Goal: Task Accomplishment & Management: Use online tool/utility

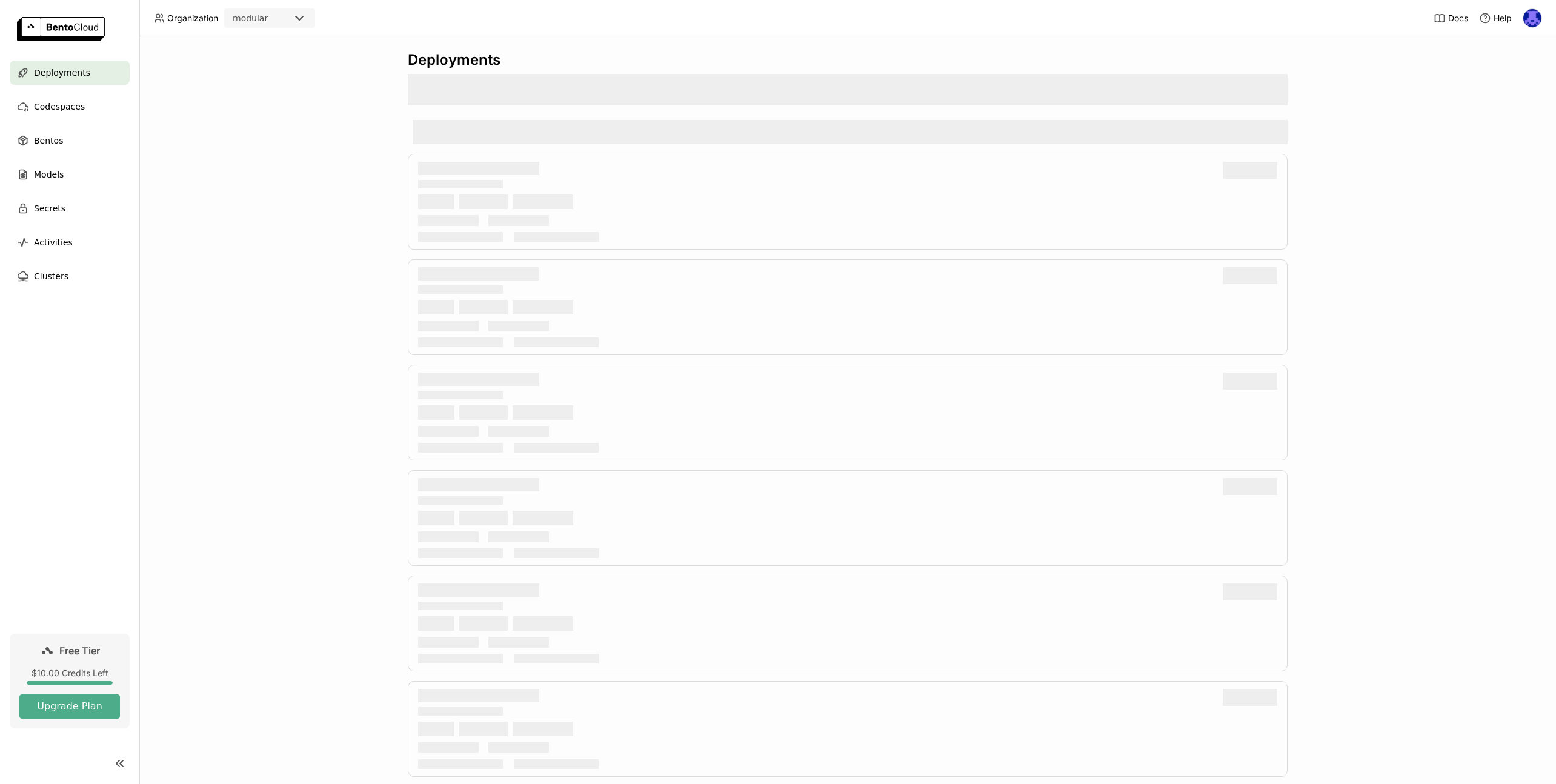
click at [264, 18] on div "modular" at bounding box center [250, 18] width 36 height 12
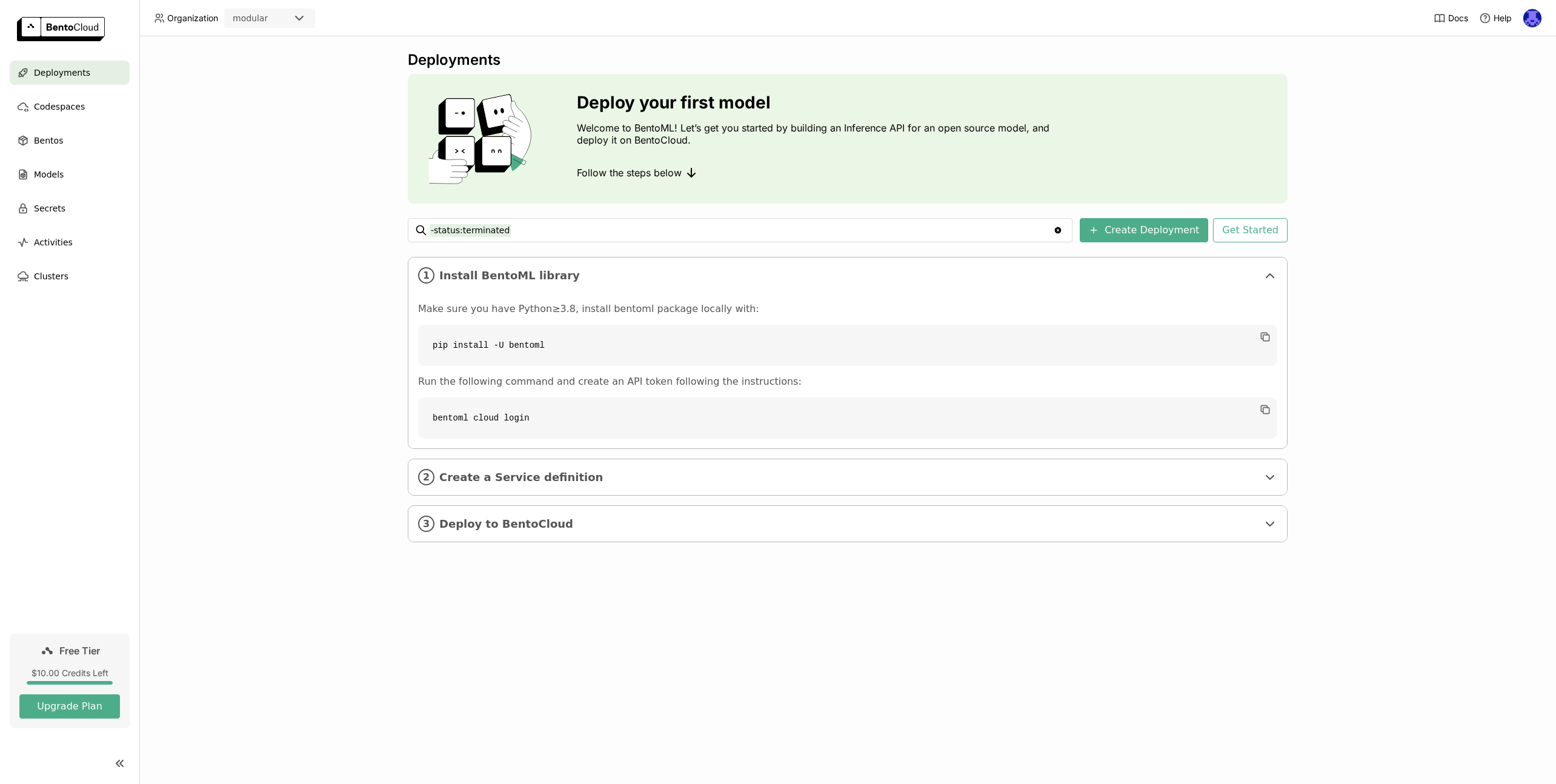
click at [296, 18] on icon at bounding box center [299, 18] width 15 height 15
click at [369, 257] on div "Deployments Deploy your first model Welcome to BentoML! Let’s get you started b…" at bounding box center [848, 410] width 1417 height 747
click at [1532, 9] on img at bounding box center [1532, 18] width 18 height 18
click at [1517, 49] on span "Members" at bounding box center [1510, 46] width 36 height 11
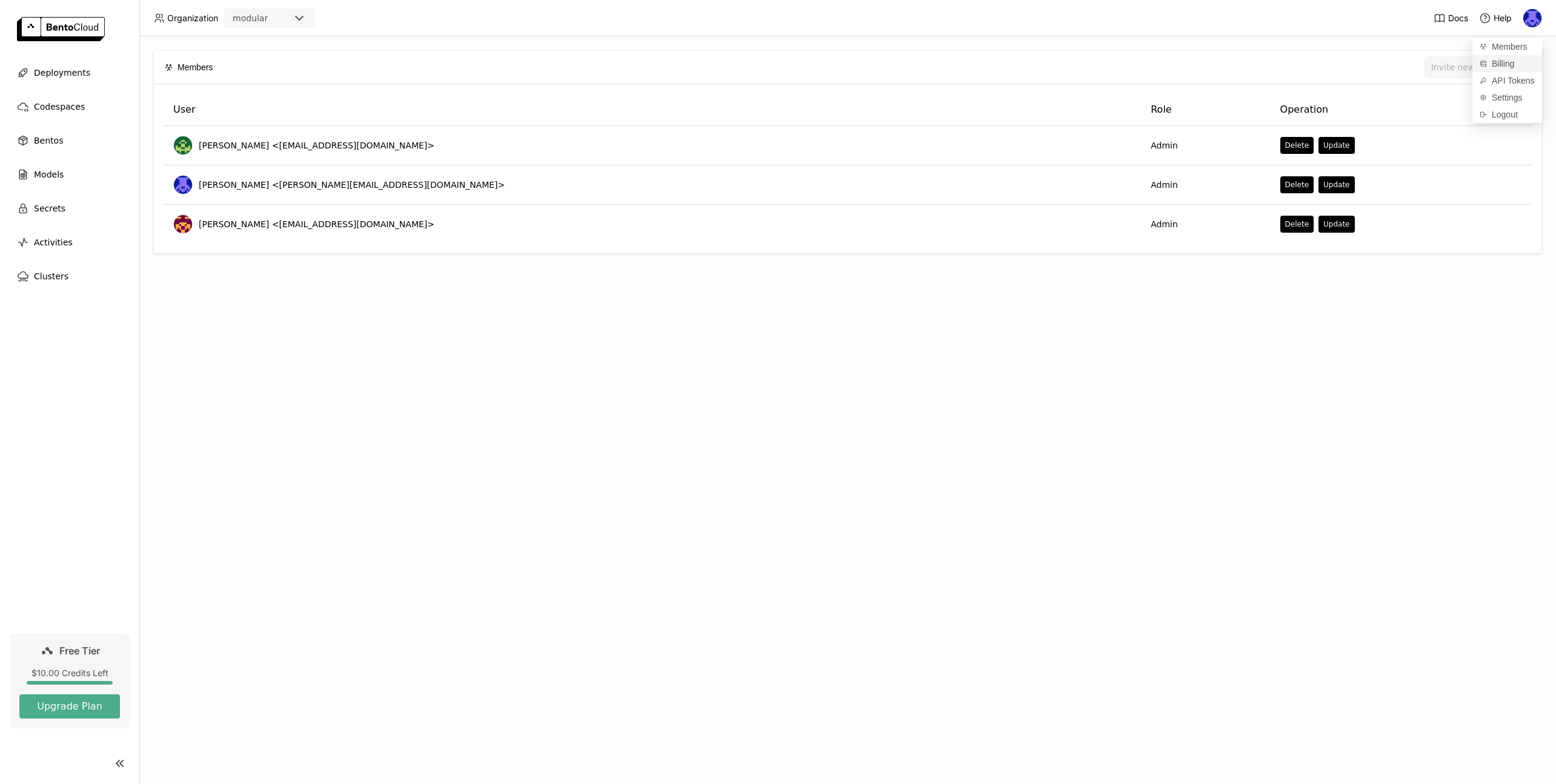
click at [1506, 65] on span "Billing" at bounding box center [1503, 63] width 23 height 11
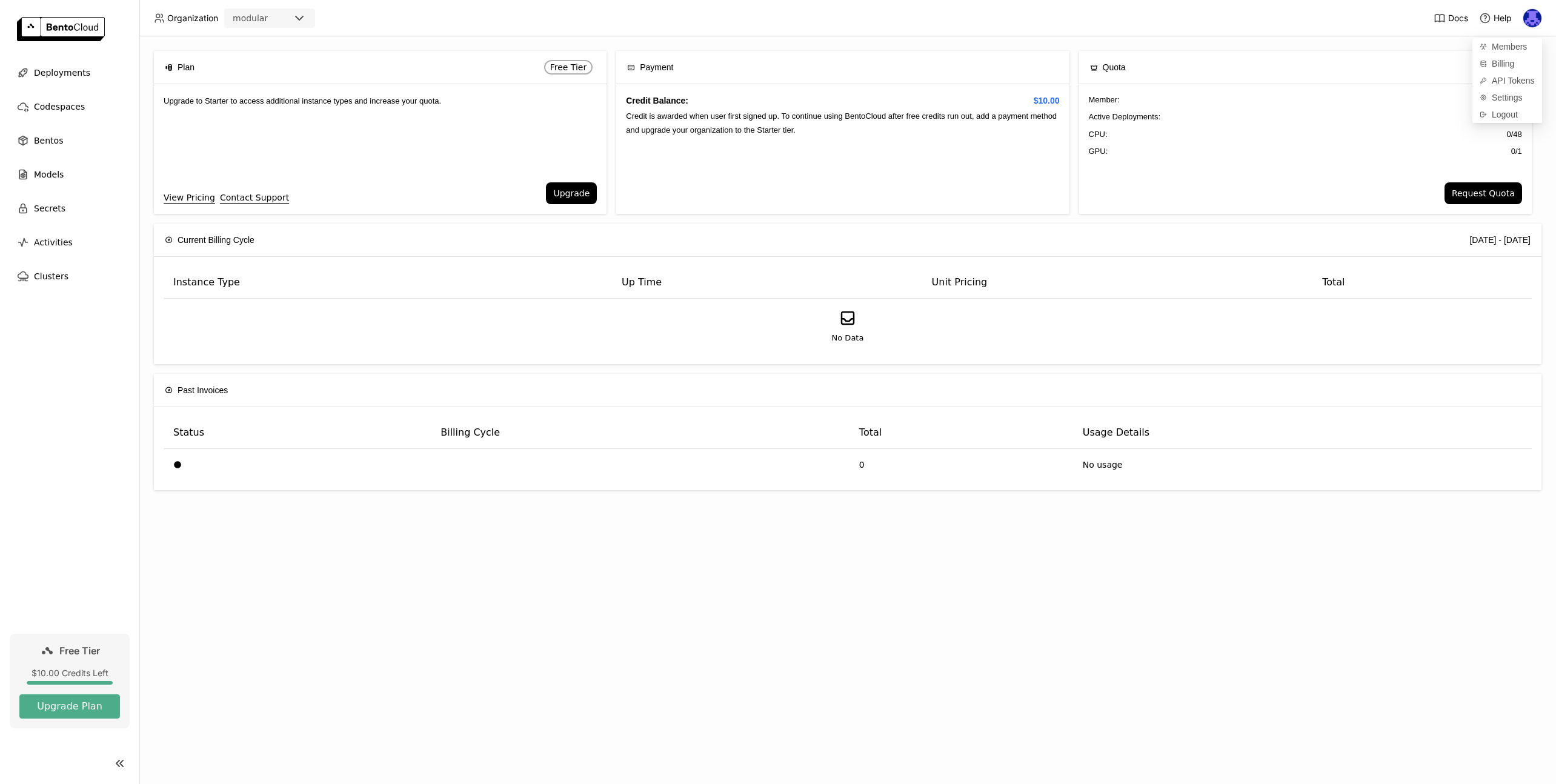
click at [809, 615] on div "Plan Free Tier Upgrade to Starter to access additional instance types and incre…" at bounding box center [848, 410] width 1417 height 747
click at [1529, 25] on img at bounding box center [1532, 18] width 18 height 18
click at [1521, 98] on span "Settings" at bounding box center [1507, 97] width 31 height 11
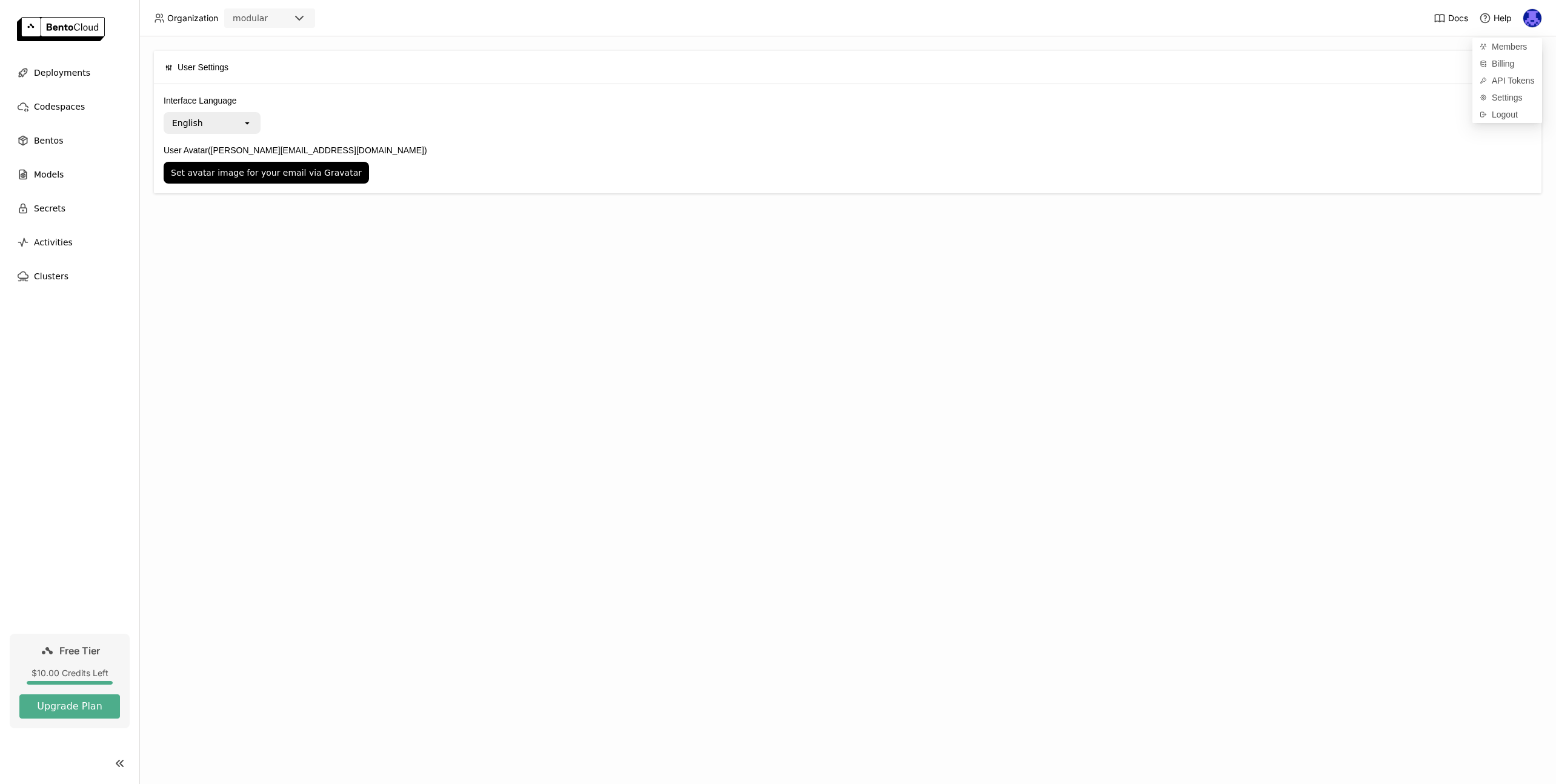
click at [1531, 25] on img at bounding box center [1532, 18] width 18 height 18
click at [1513, 46] on span "Members" at bounding box center [1510, 46] width 36 height 11
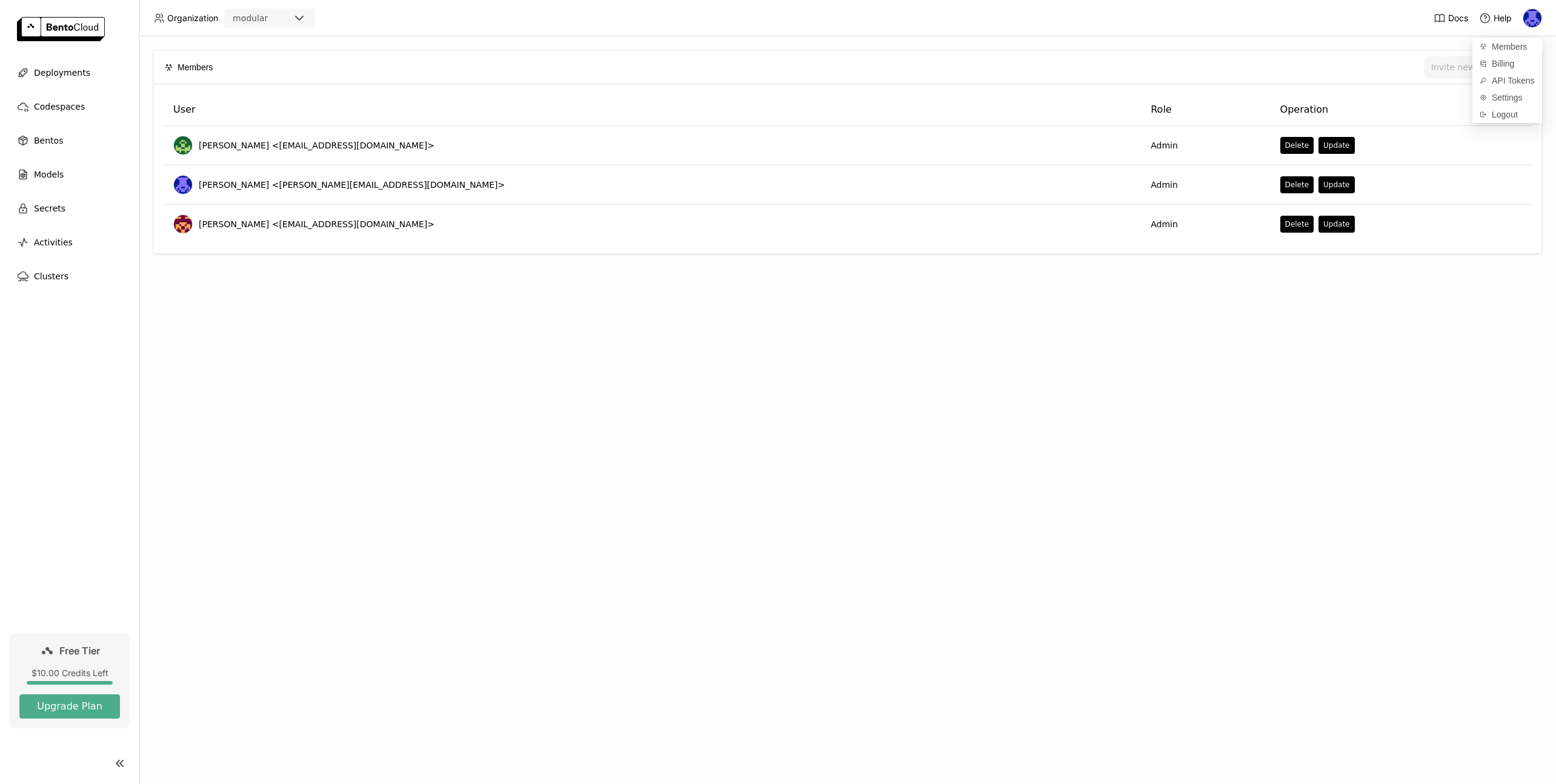
click at [805, 366] on div "Members Invite new member User Role Operation Kevin Bi <kevinbi@modular.com> Ad…" at bounding box center [848, 410] width 1417 height 747
click at [81, 60] on div "Deployments" at bounding box center [69, 72] width 120 height 25
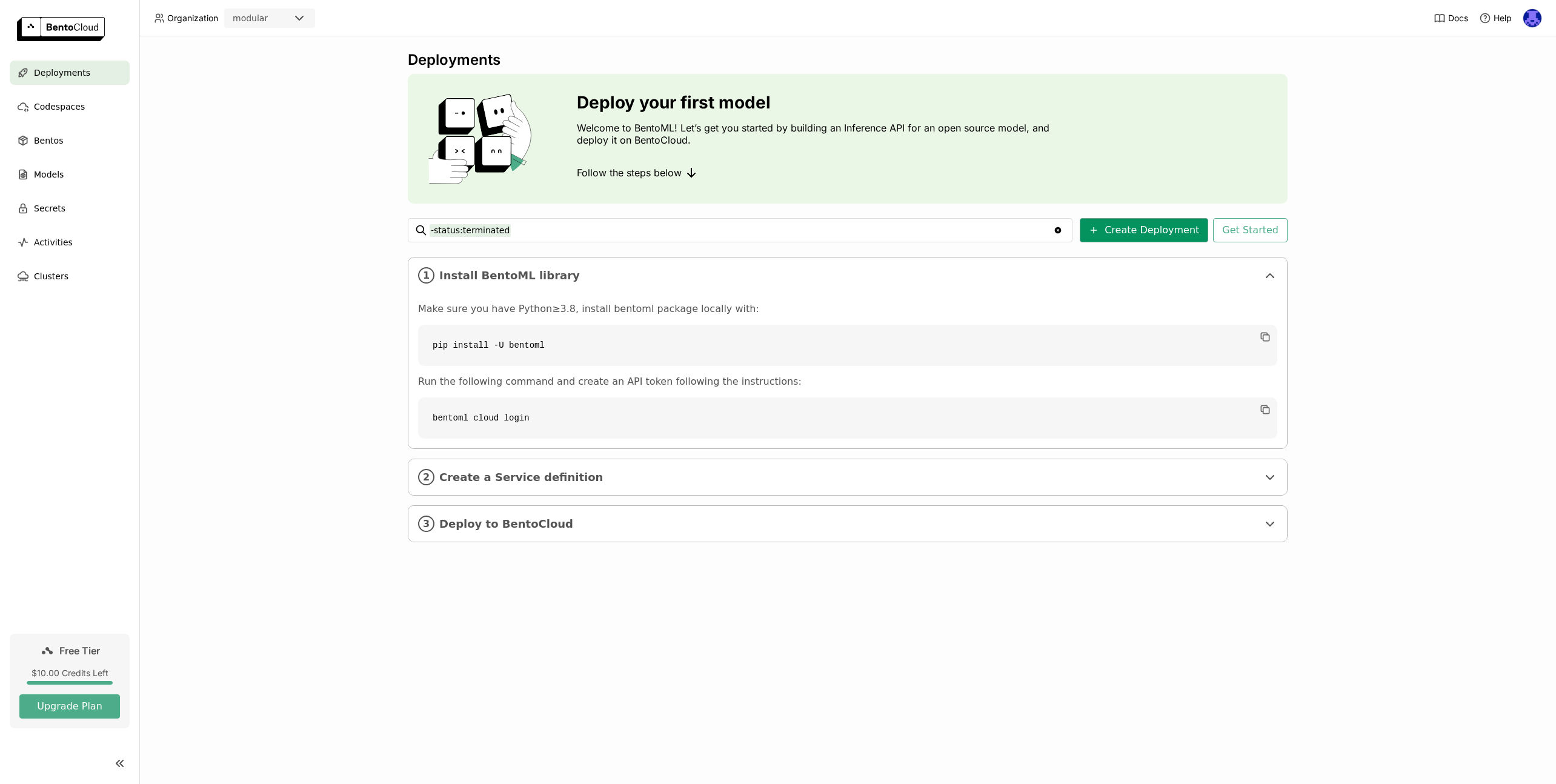
click at [1136, 237] on button "Create Deployment" at bounding box center [1144, 230] width 128 height 25
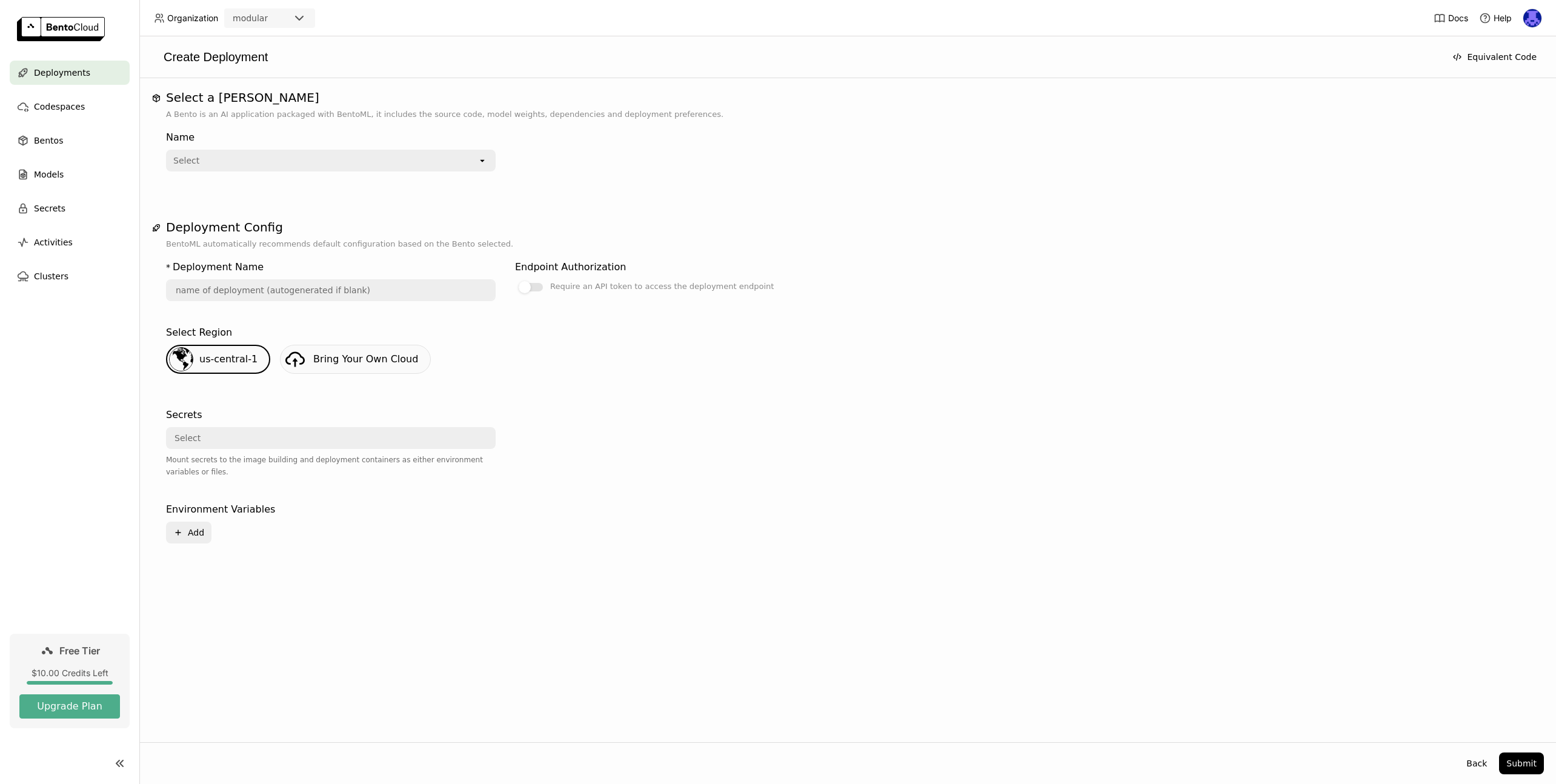
click at [352, 154] on div "Select" at bounding box center [322, 161] width 310 height 20
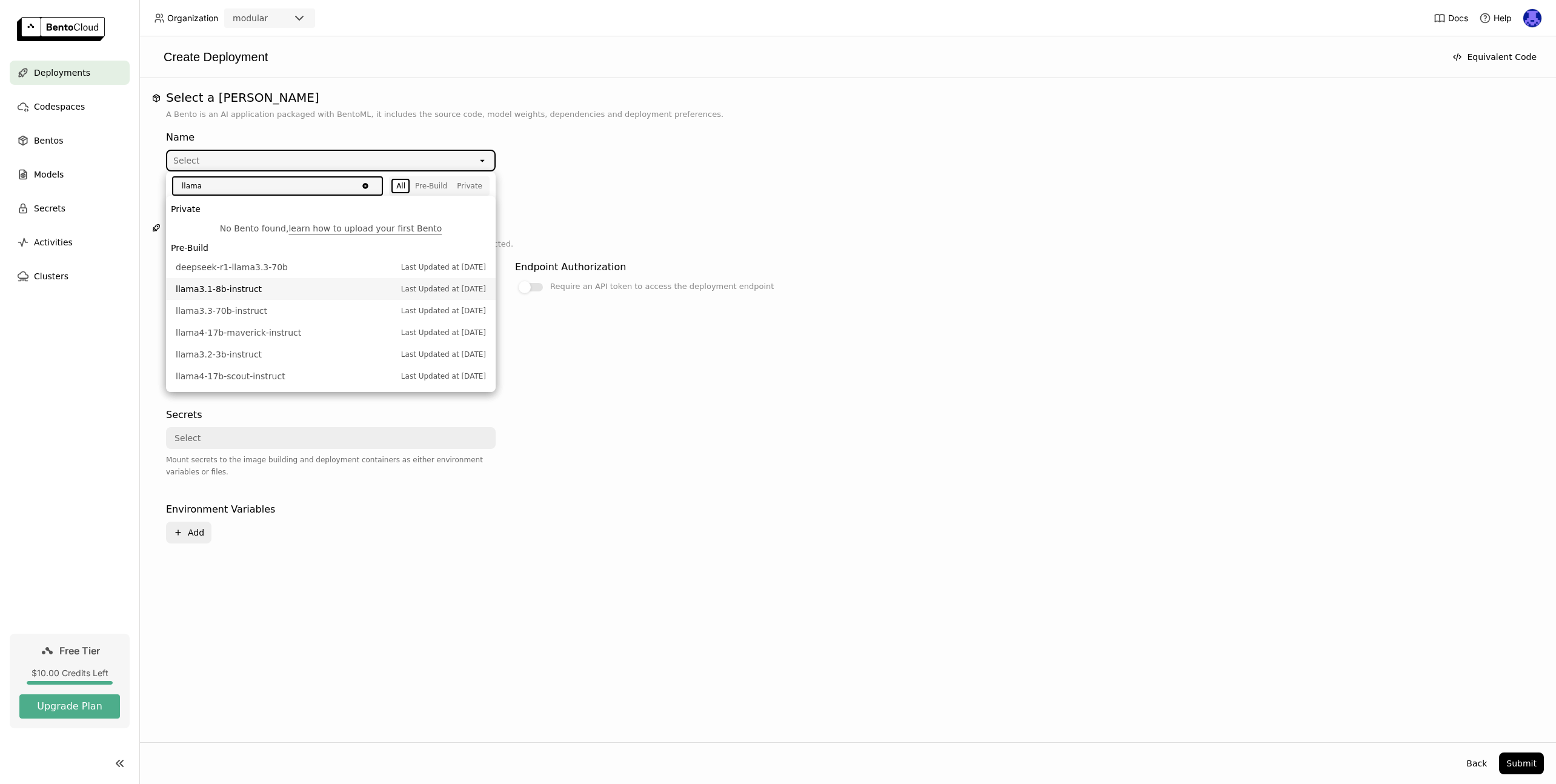
type input "llama"
click at [293, 287] on span "llama3.1-8b-instruct" at bounding box center [286, 288] width 219 height 12
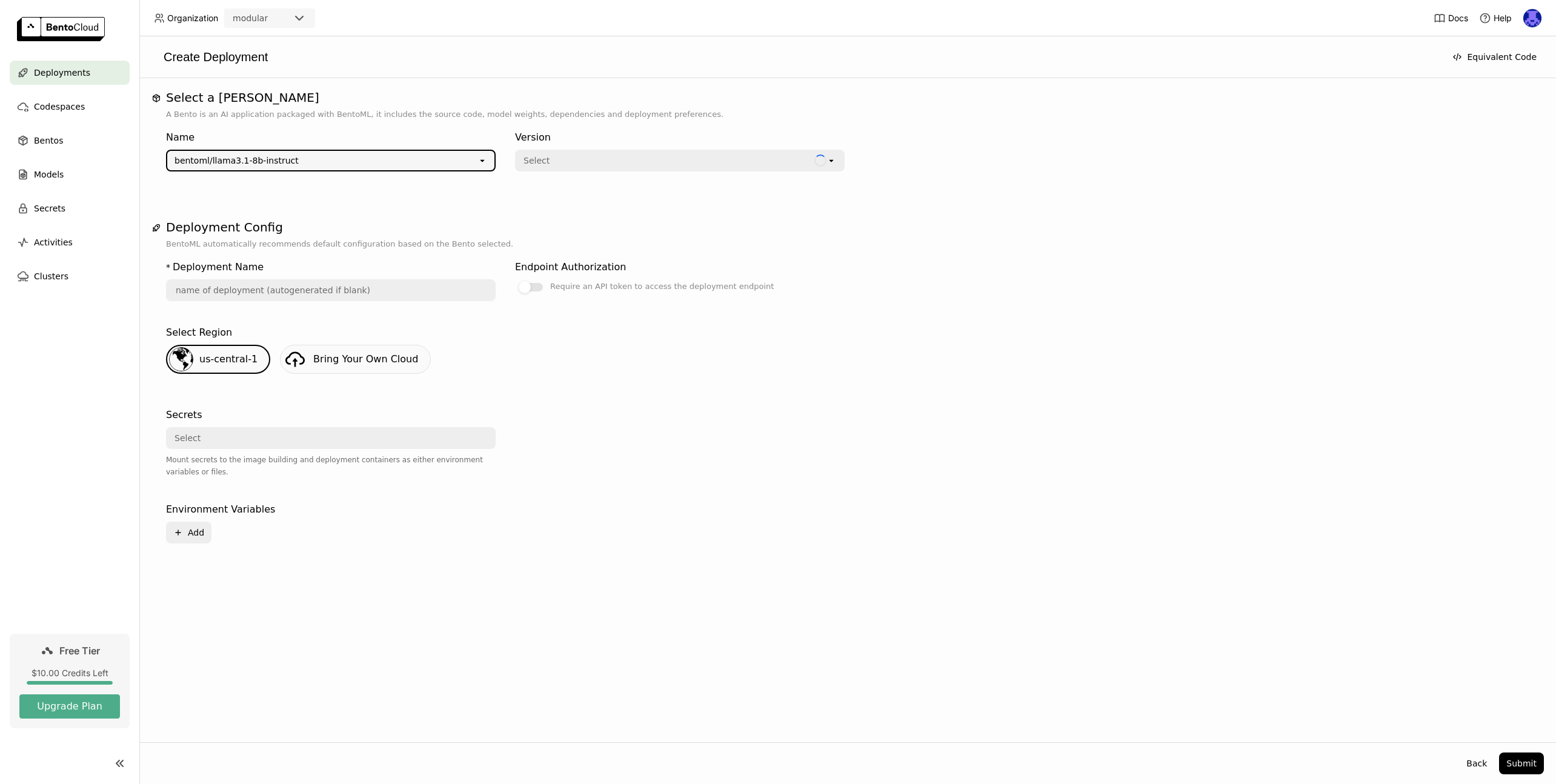
type input "llama-3-1-8-b-instruct-h9xm"
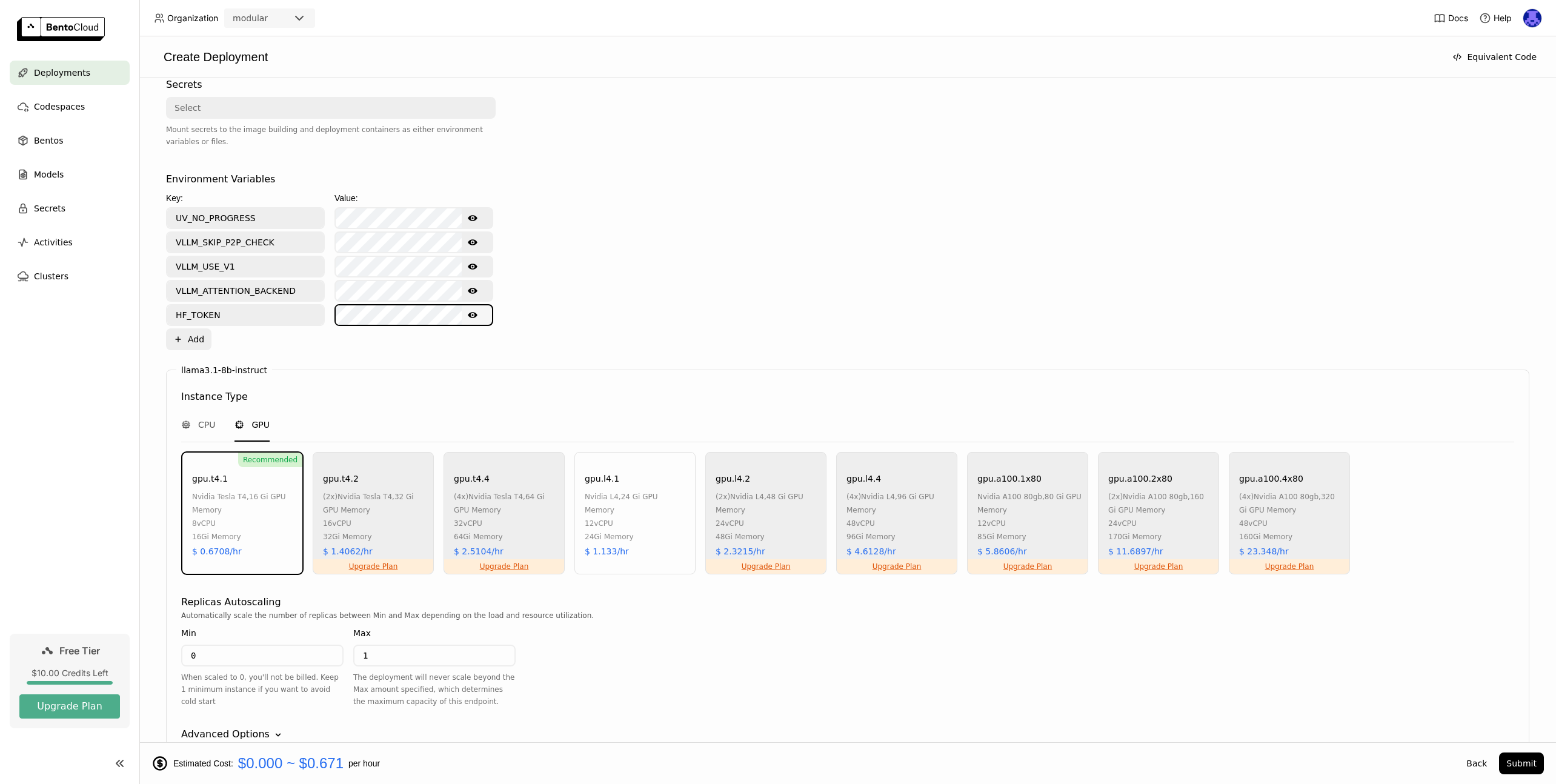
scroll to position [0, 36]
click at [682, 320] on div "Environment Variables Key: Value: UV_NO_PROGRESS Show password text VLLM_SKIP_P…" at bounding box center [848, 261] width 1363 height 178
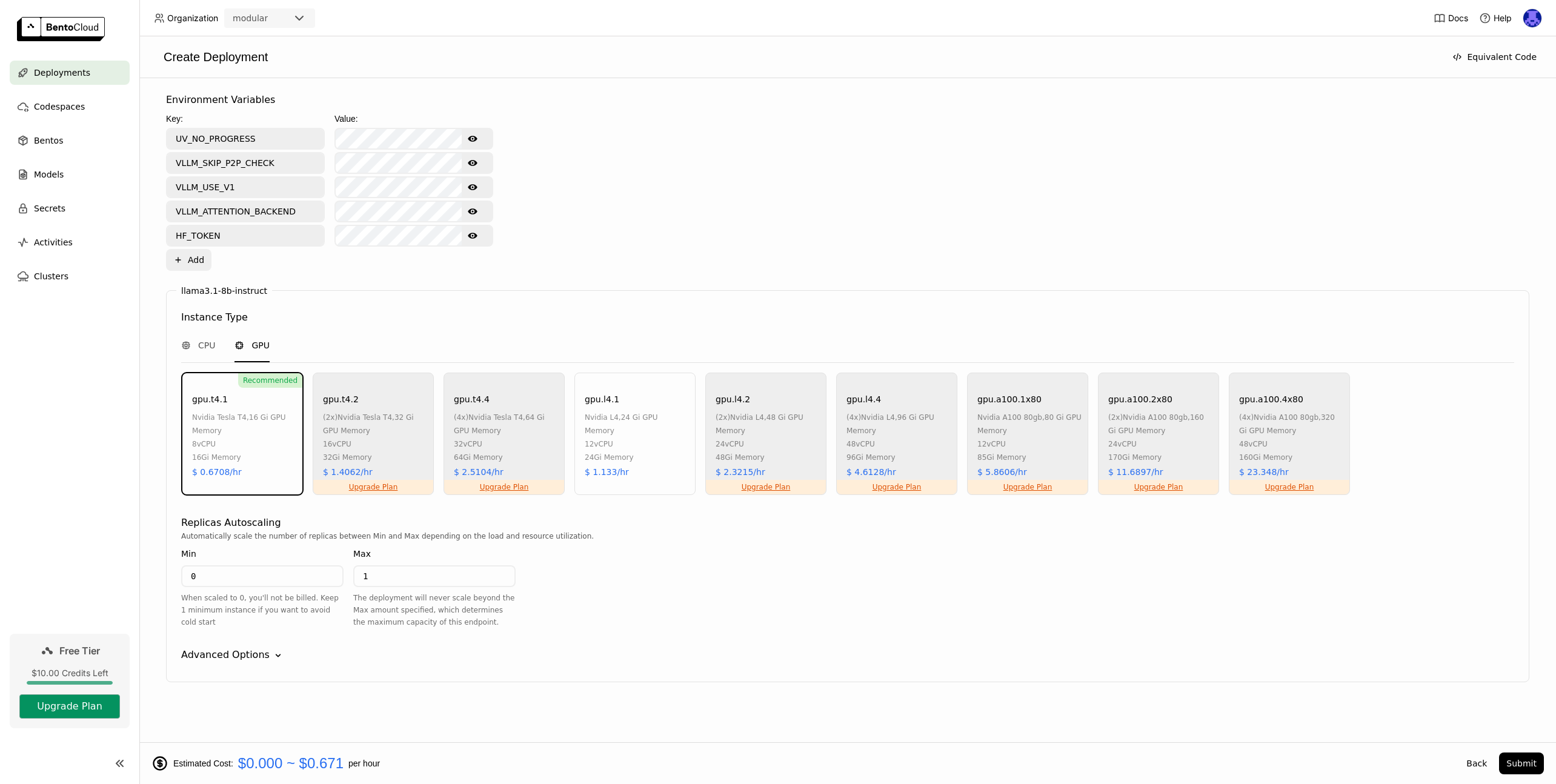
click at [45, 714] on button "Upgrade Plan" at bounding box center [70, 706] width 101 height 25
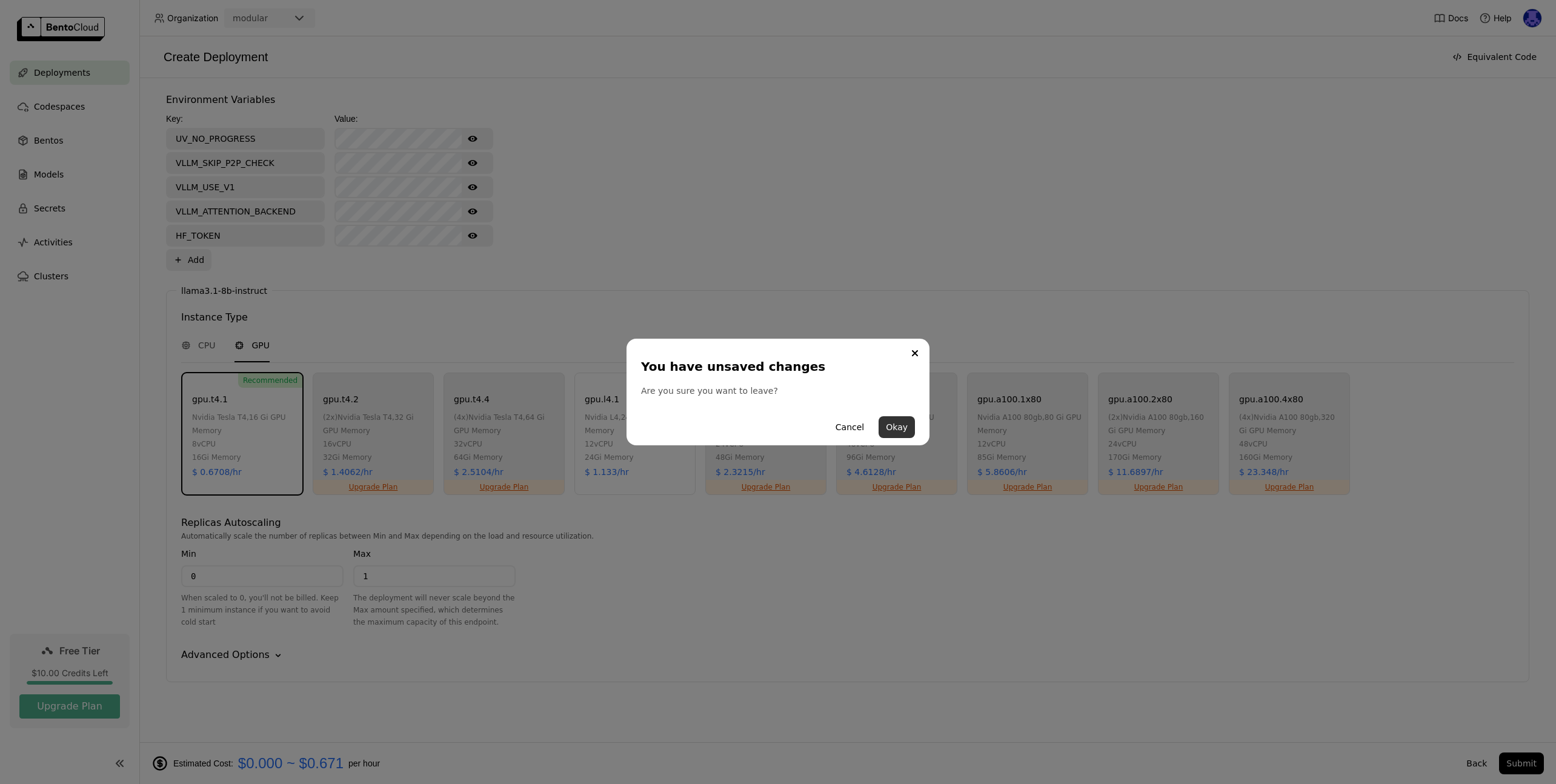
click at [910, 428] on button "Okay" at bounding box center [896, 427] width 37 height 22
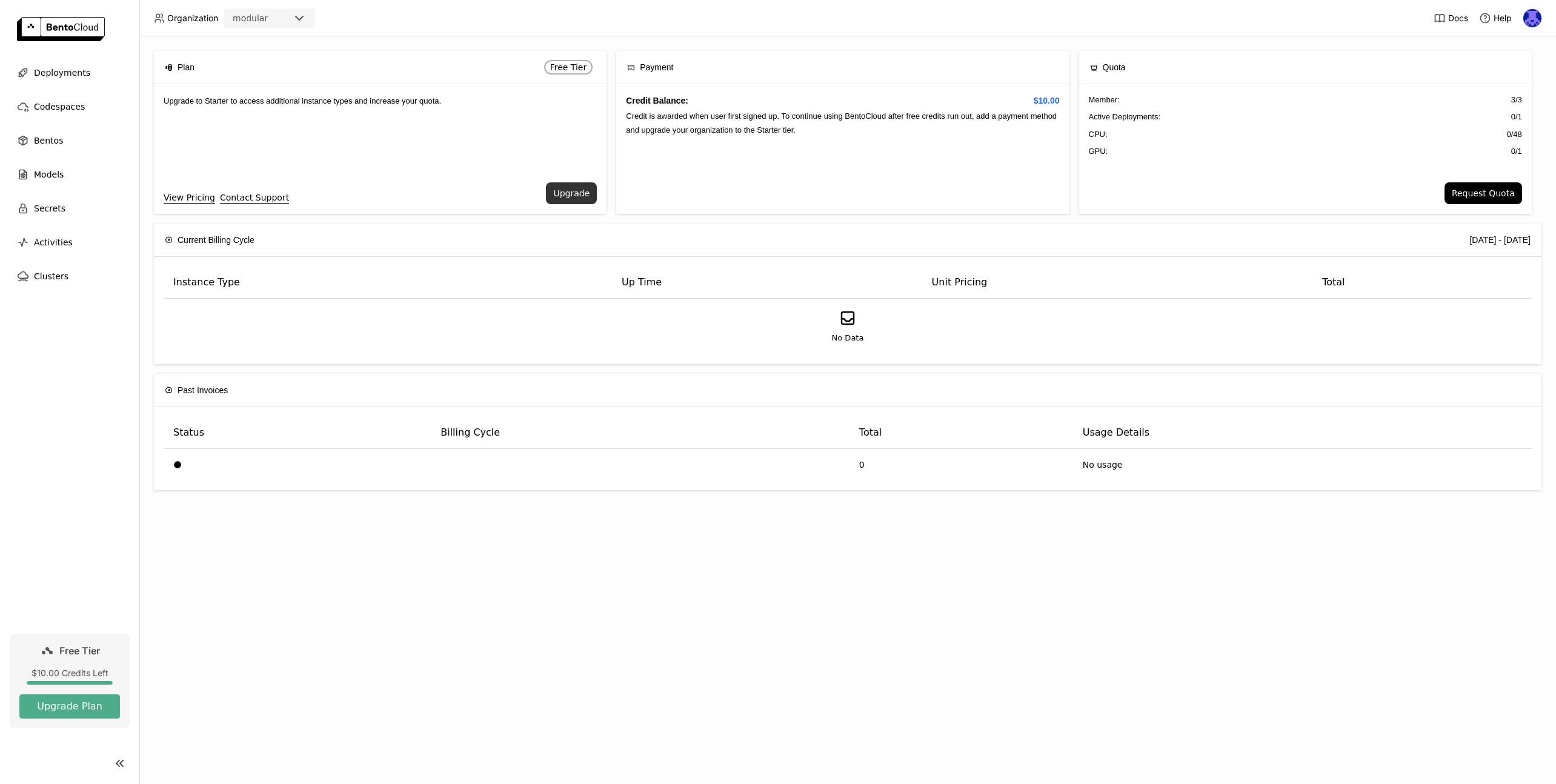
click at [581, 199] on button "Upgrade" at bounding box center [572, 194] width 51 height 22
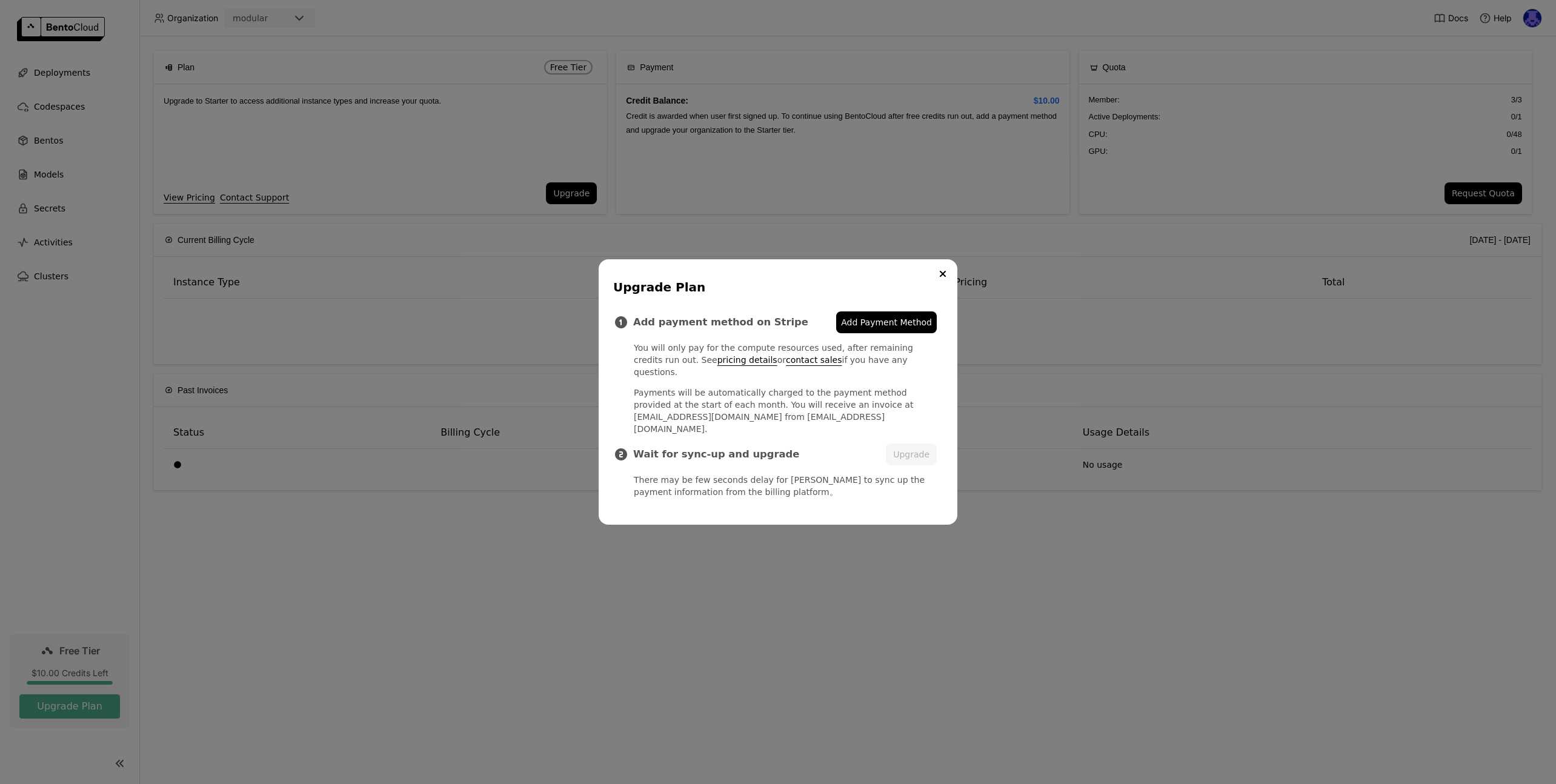
click at [866, 328] on span "Add Payment Method" at bounding box center [886, 322] width 91 height 12
click at [924, 447] on button "Upgrade" at bounding box center [912, 454] width 51 height 22
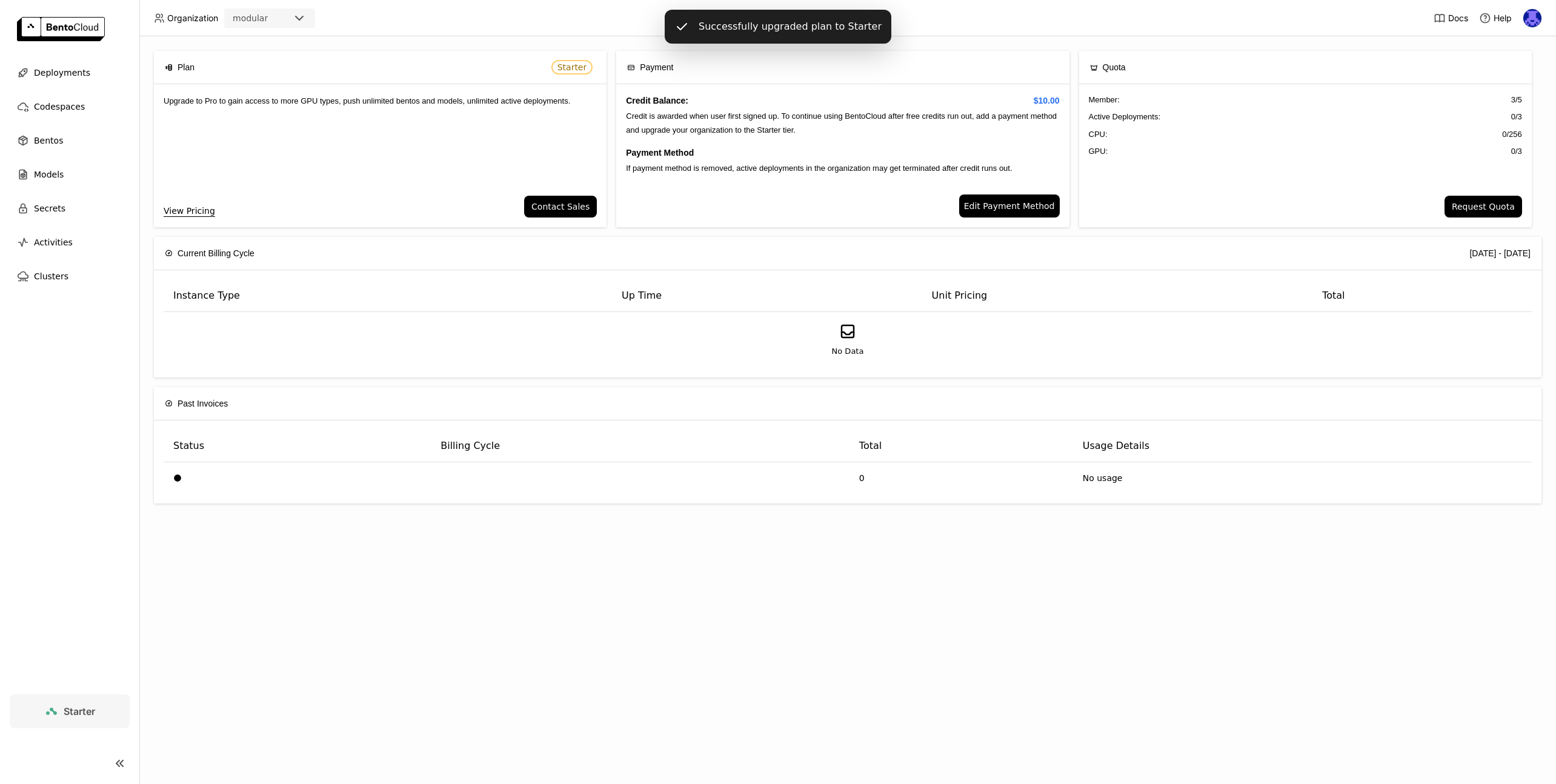
click at [77, 705] on span "Starter" at bounding box center [79, 711] width 32 height 12
click at [56, 713] on icon at bounding box center [51, 711] width 15 height 15
click at [1002, 209] on span "Edit Payment Method" at bounding box center [1010, 205] width 91 height 13
click at [36, 74] on span "Deployments" at bounding box center [61, 72] width 56 height 15
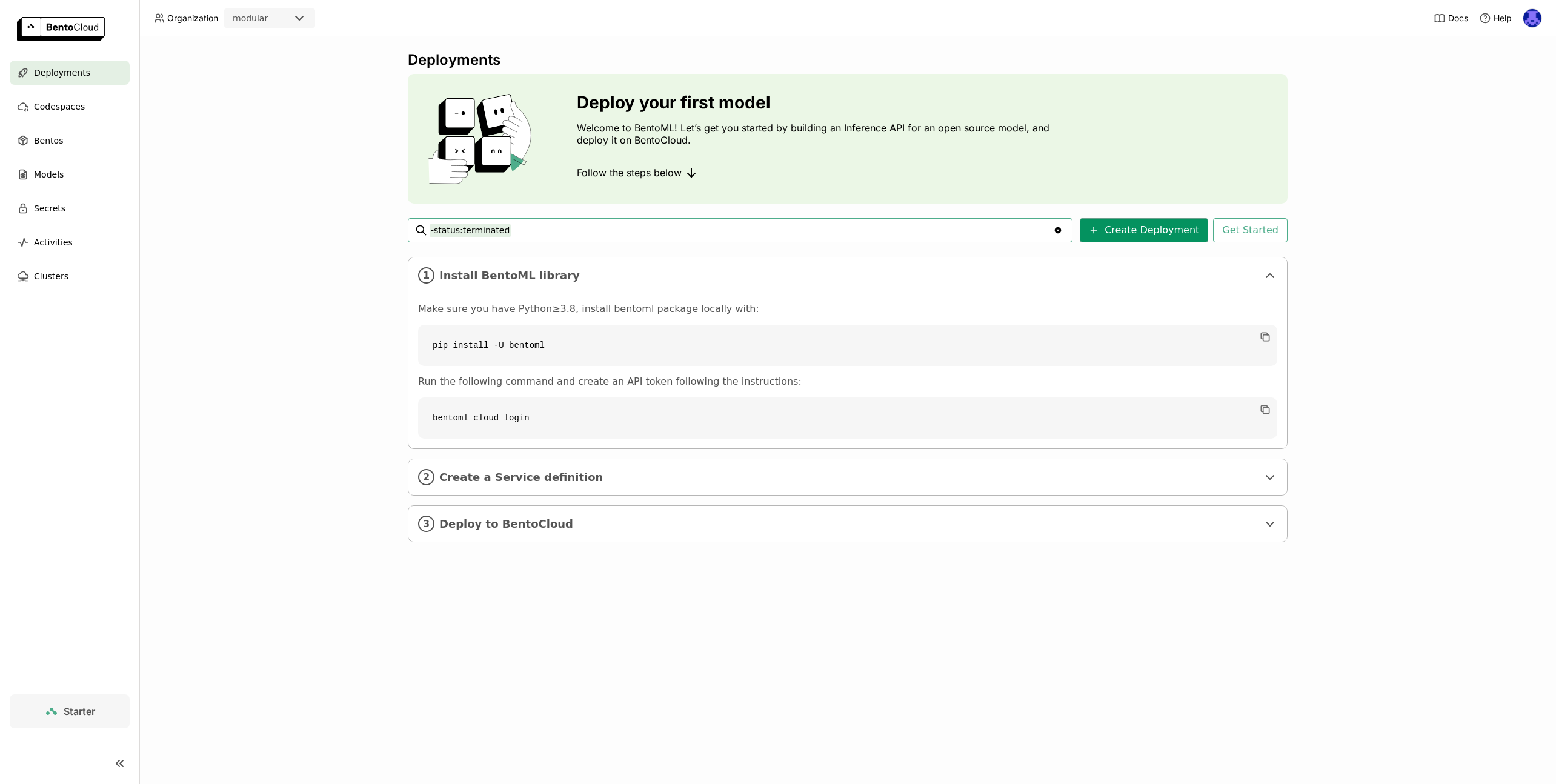
click at [1170, 226] on button "Create Deployment" at bounding box center [1144, 230] width 128 height 25
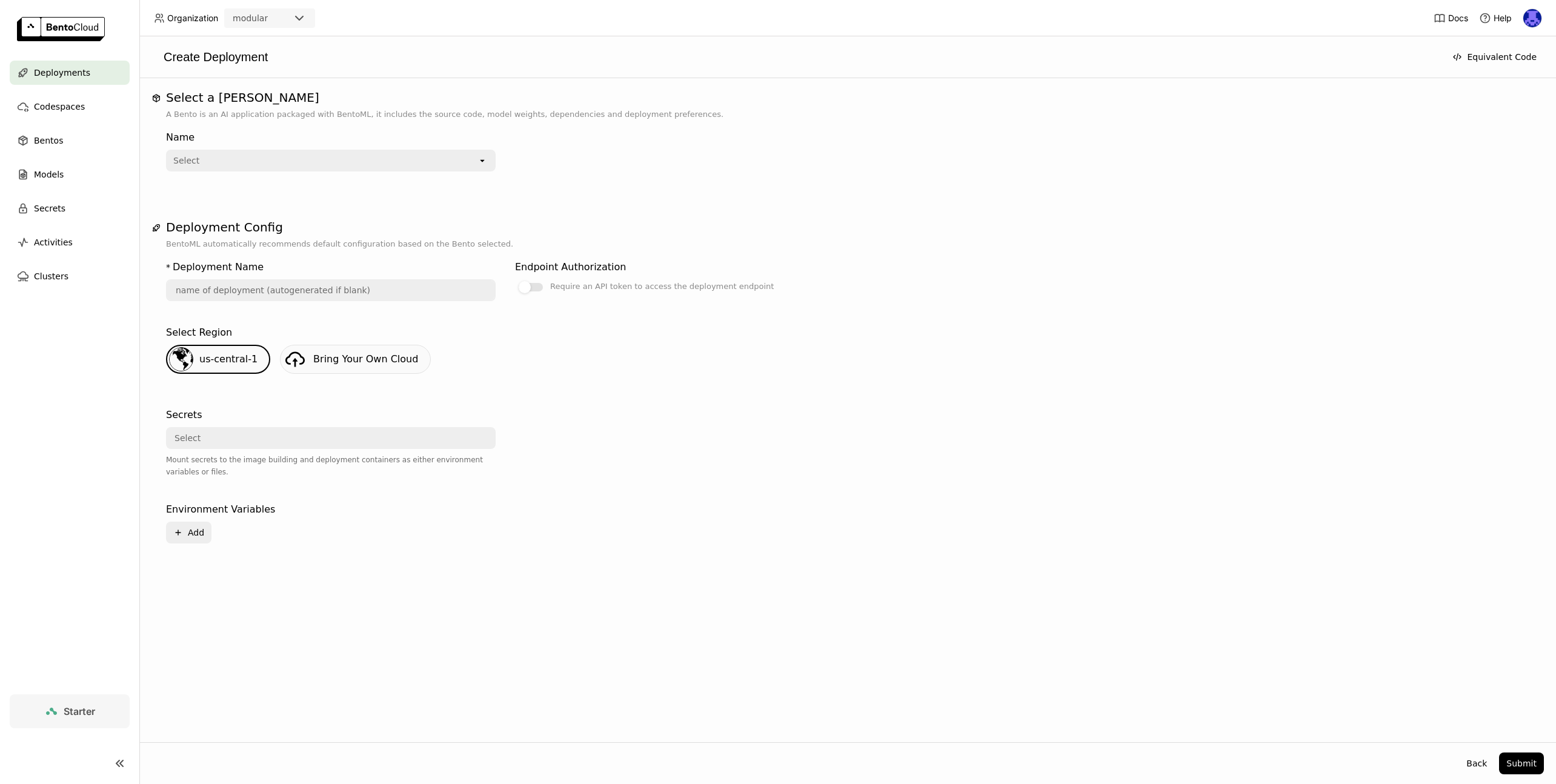
click at [400, 163] on div "Select" at bounding box center [322, 161] width 310 height 20
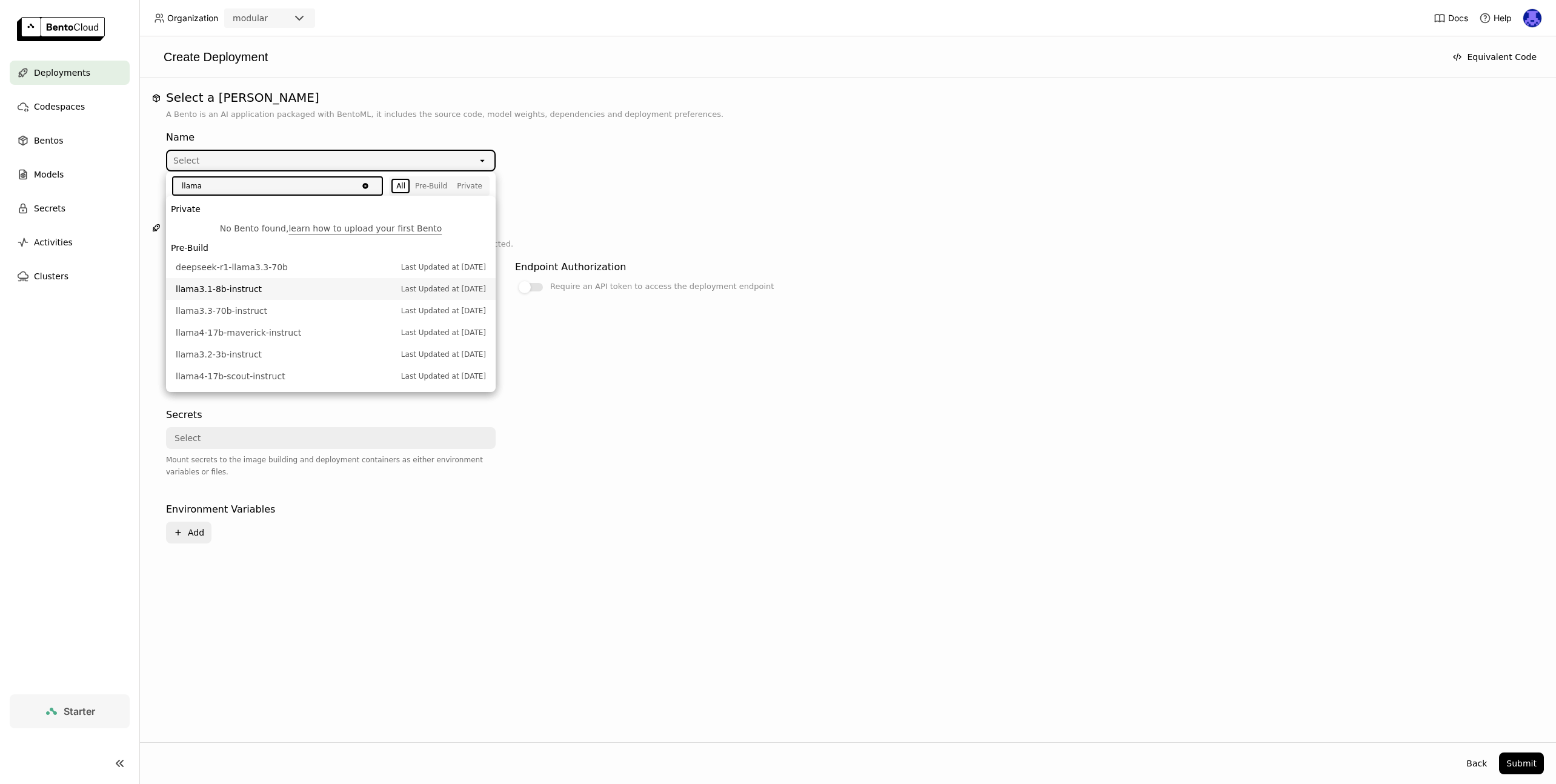
type input "llama"
click at [267, 293] on span "llama3.1-8b-instruct" at bounding box center [286, 288] width 219 height 12
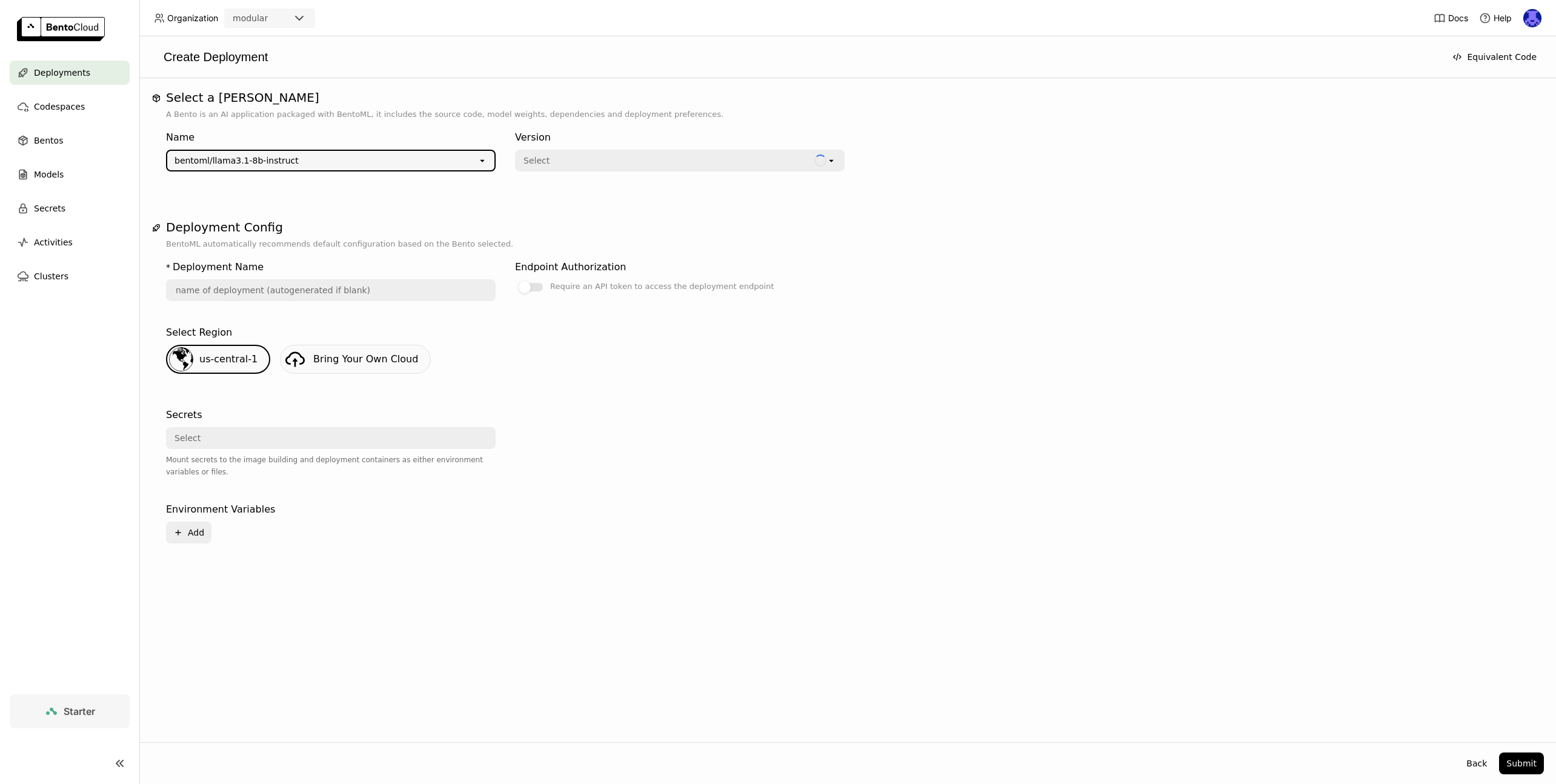
type input "llama-3-1-8-b-instruct-kvqo"
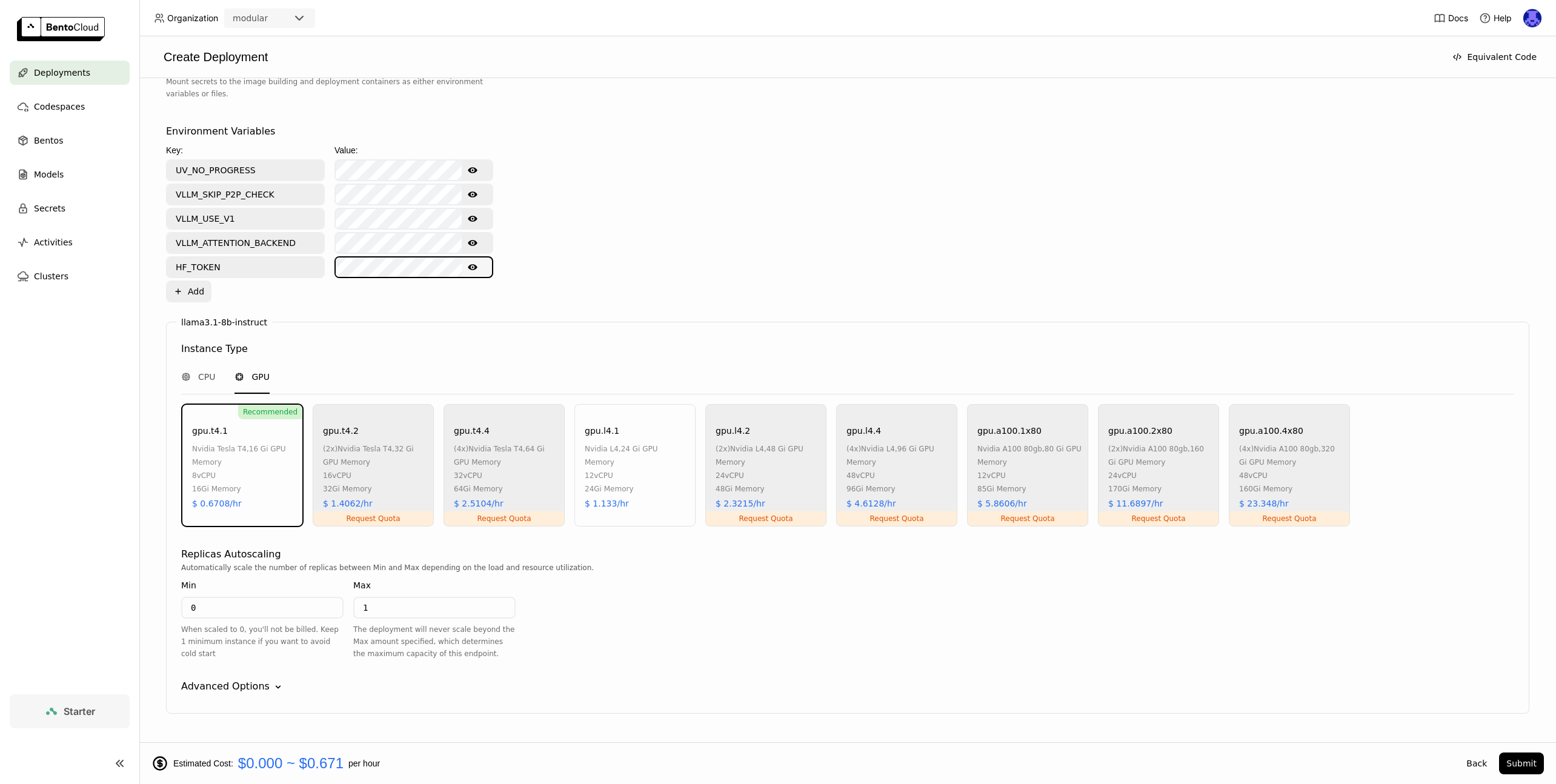
scroll to position [0, 36]
click at [826, 291] on div "Environment Variables Key: Value: UV_NO_PROGRESS Show password text VLLM_SKIP_P…" at bounding box center [848, 213] width 1363 height 178
click at [1298, 517] on div "Request Quota" at bounding box center [1288, 518] width 120 height 15
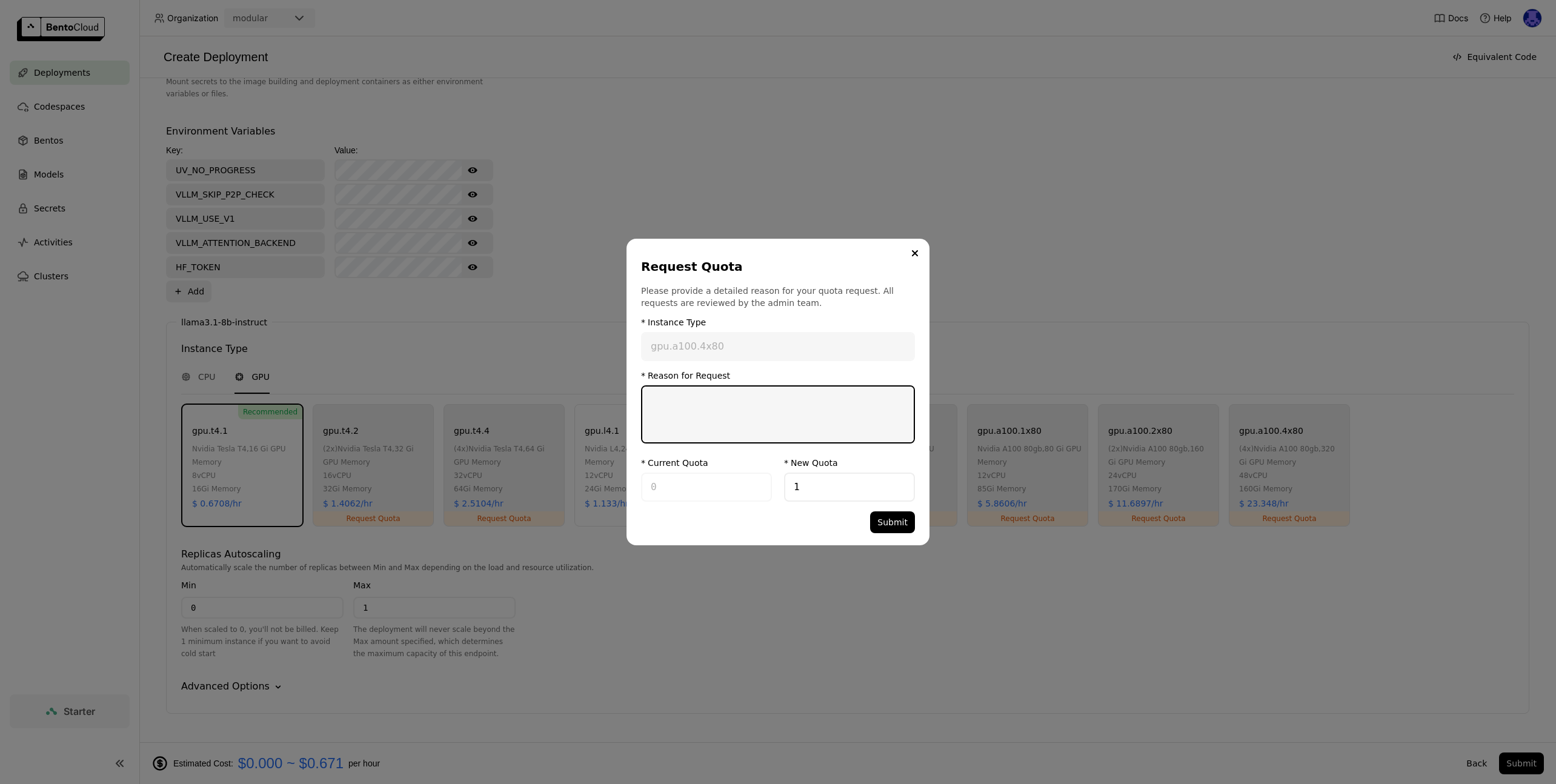
click at [740, 401] on textarea "dialog" at bounding box center [778, 414] width 272 height 55
drag, startPoint x: 814, startPoint y: 398, endPoint x: 796, endPoint y: 460, distance: 64.6
click at [796, 460] on form "* Instance Type gpu.a100.4x80 * Instance Type instance * Reason for Request I n…" at bounding box center [778, 425] width 274 height 215
type textarea "Testing out the platform."
drag, startPoint x: 855, startPoint y: 490, endPoint x: 790, endPoint y: 485, distance: 65.2
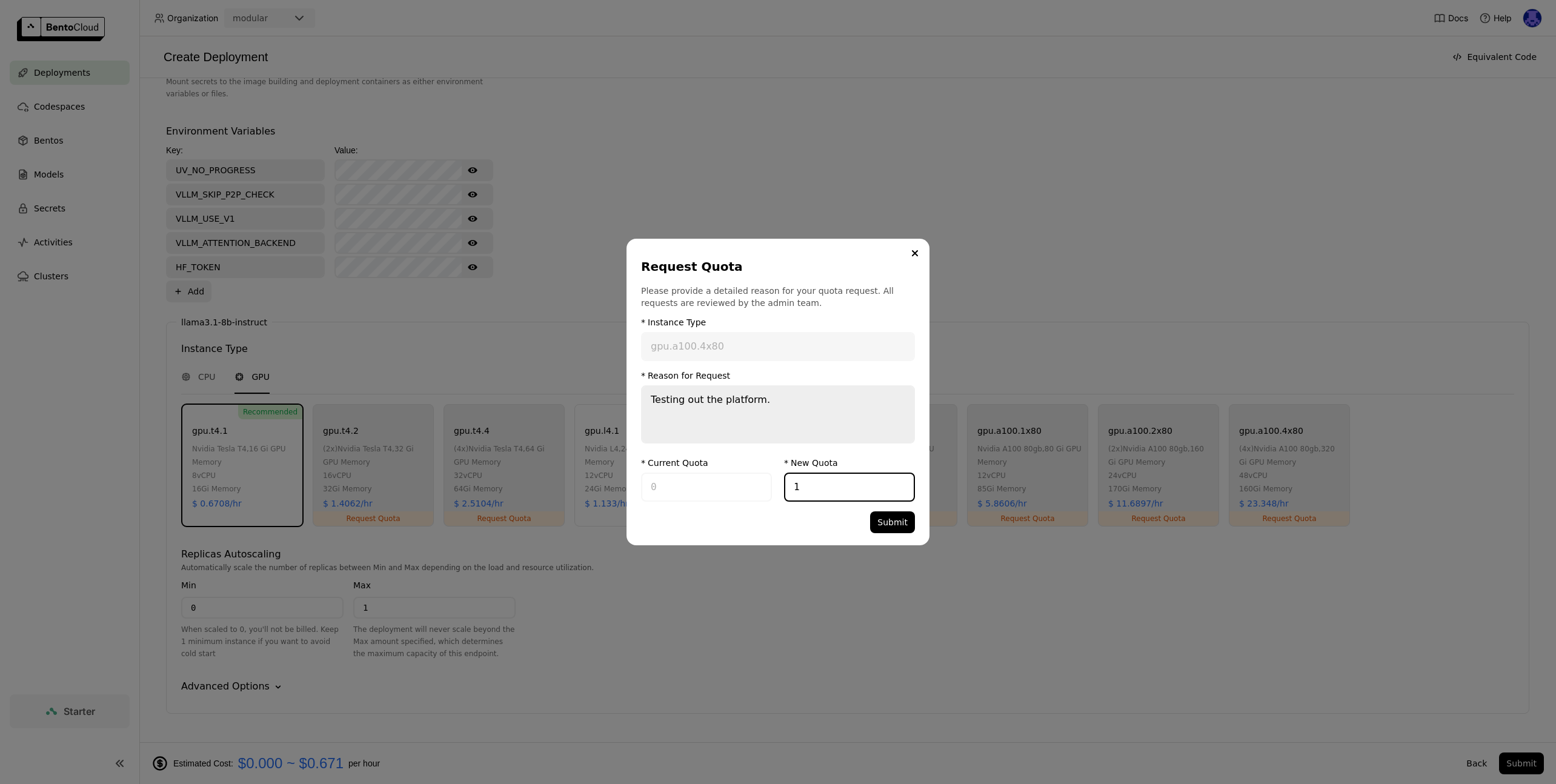
click at [790, 485] on input "1" at bounding box center [850, 487] width 128 height 27
click at [906, 524] on button "Submit" at bounding box center [892, 522] width 44 height 22
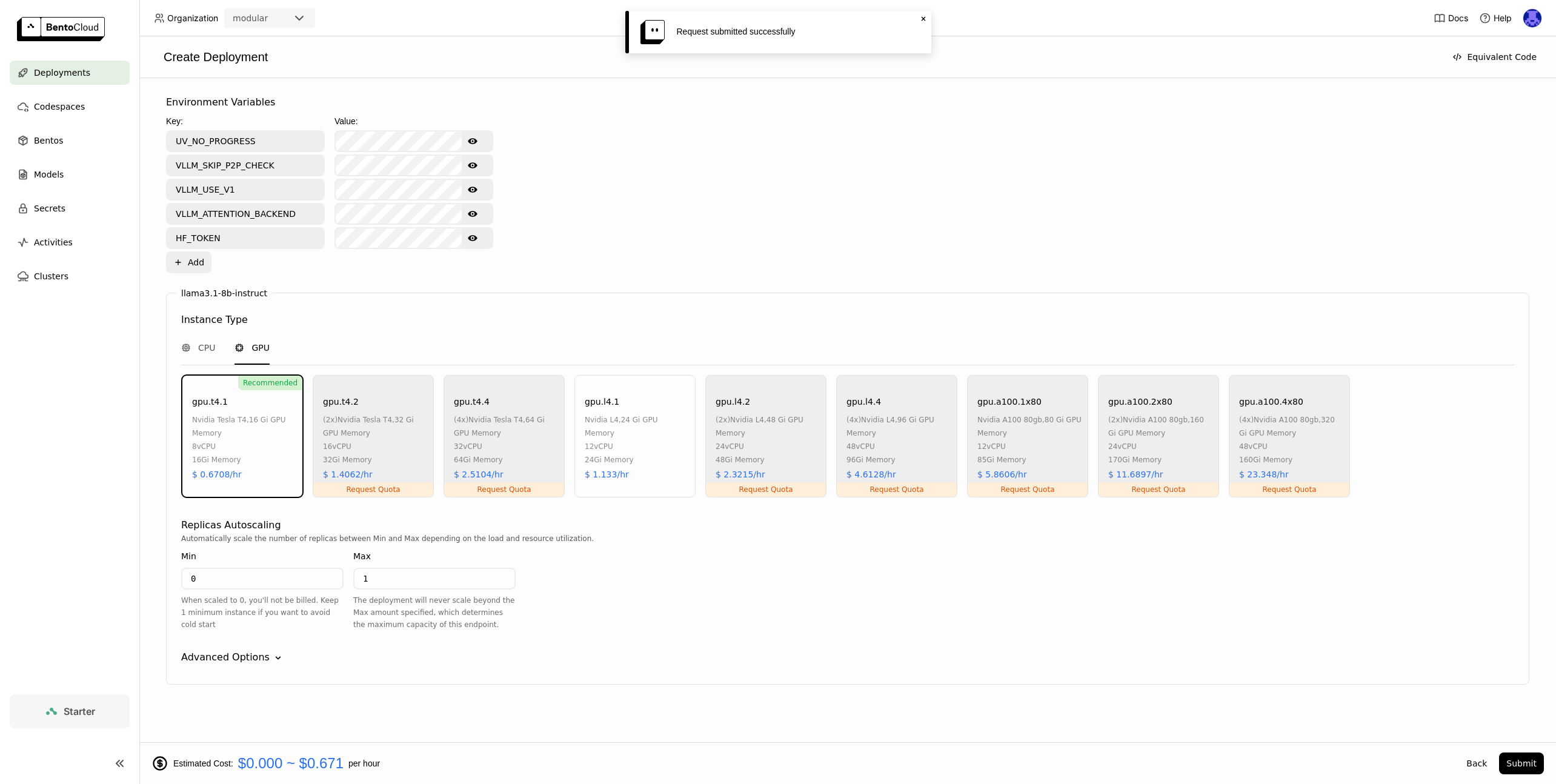
scroll to position [486, 0]
click at [207, 344] on span "CPU" at bounding box center [206, 345] width 17 height 12
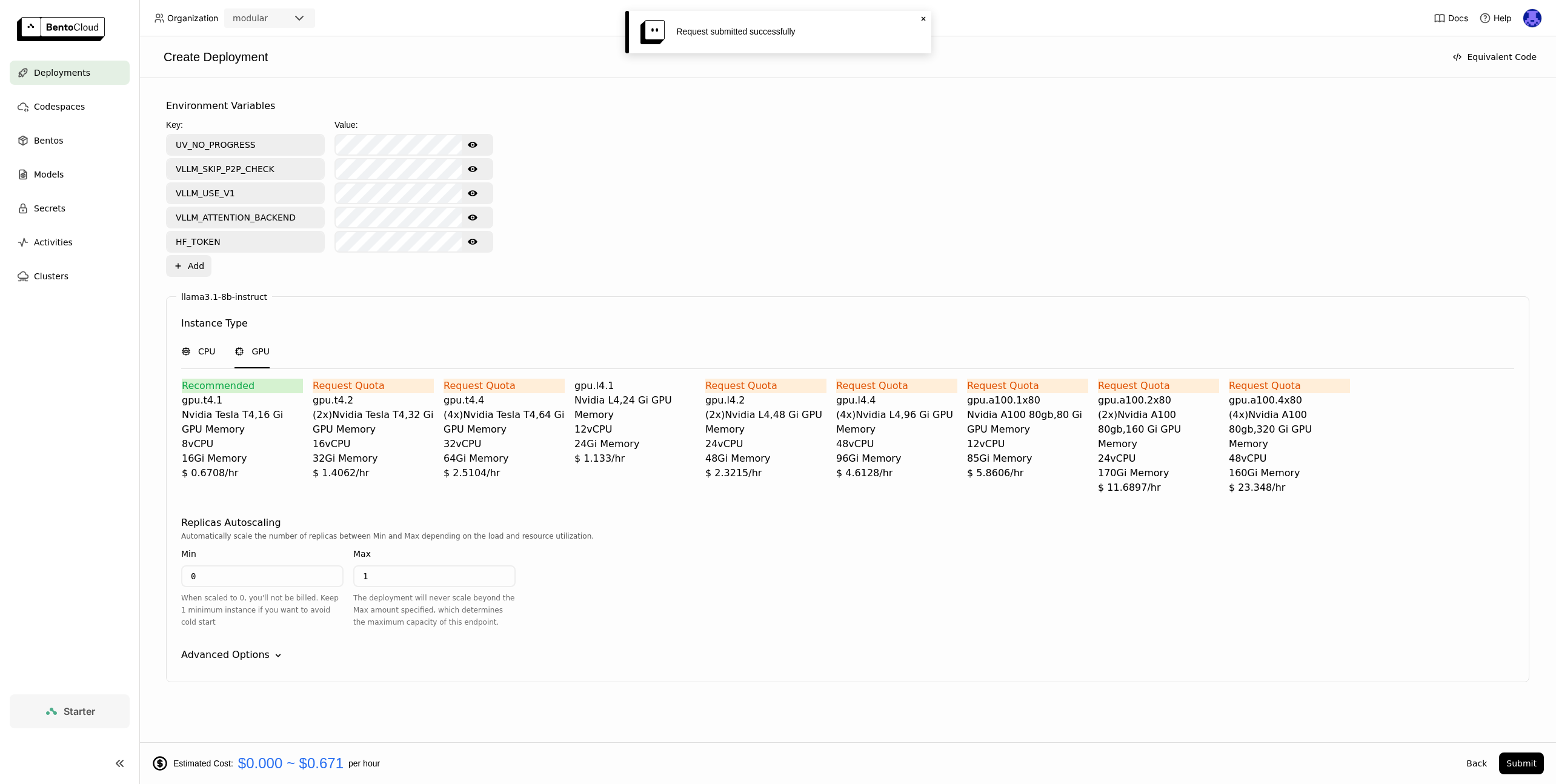
scroll to position [470, 0]
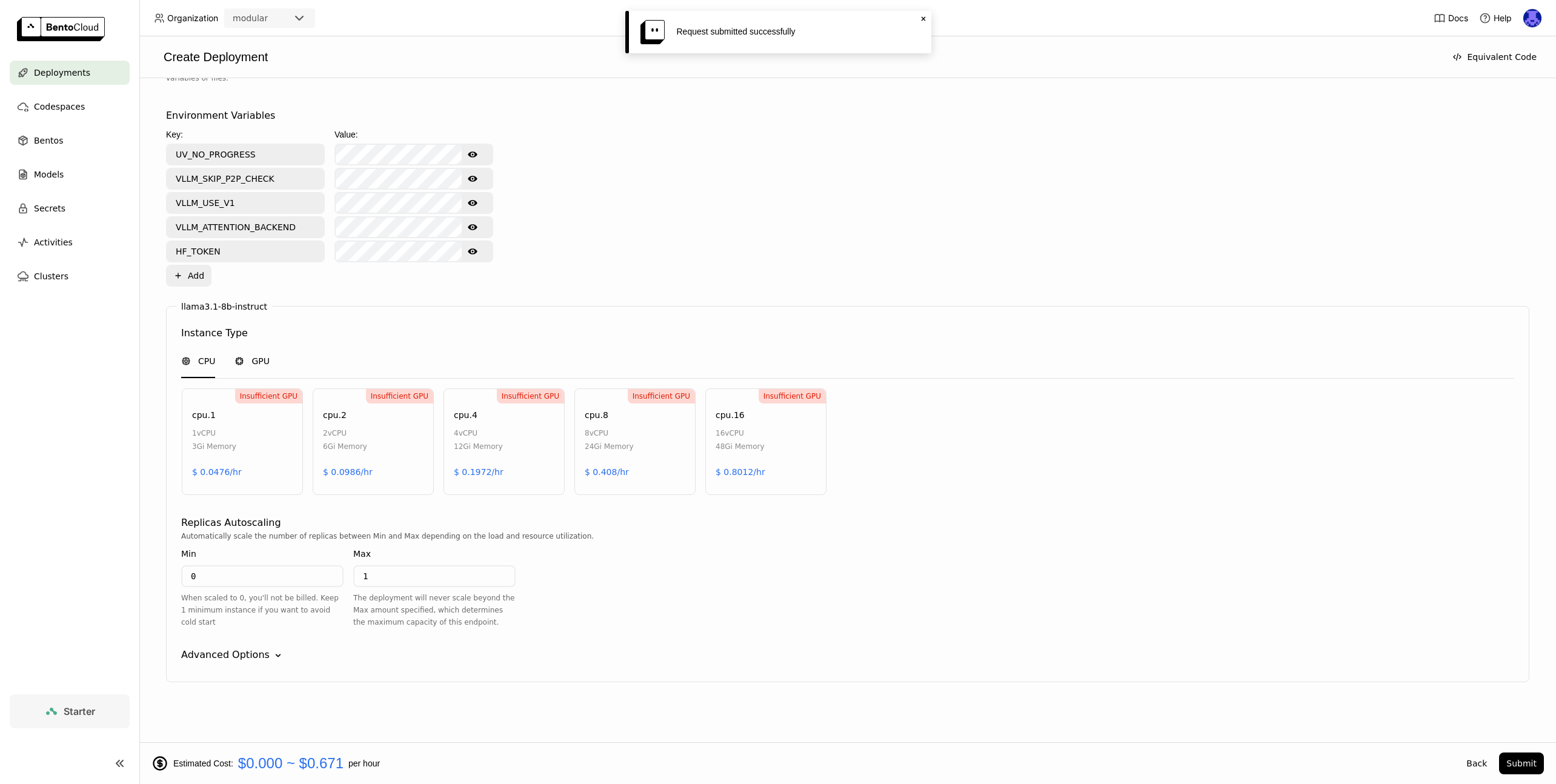
click at [260, 354] on span "GPU" at bounding box center [260, 360] width 18 height 12
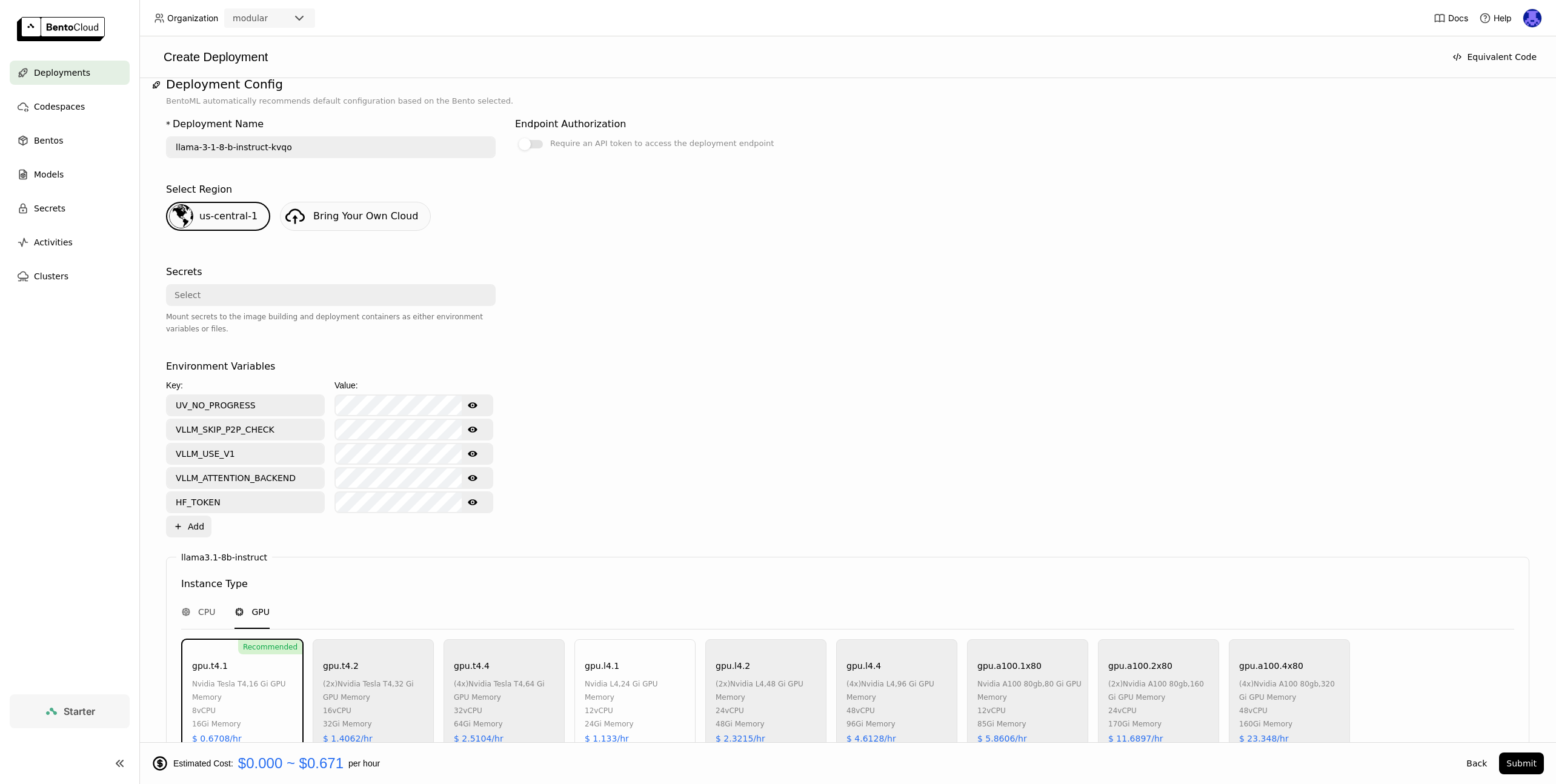
scroll to position [0, 0]
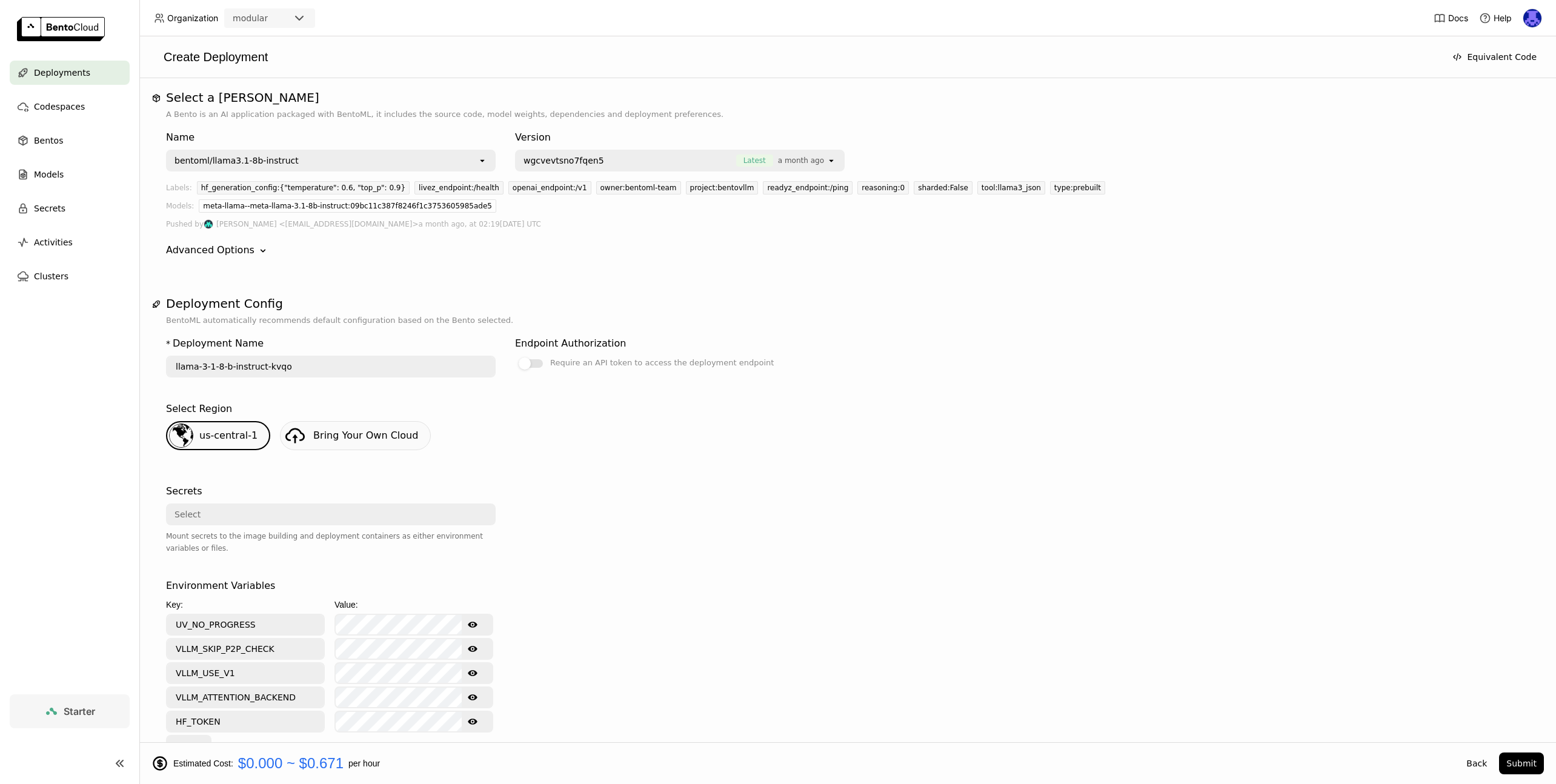
click at [355, 425] on link "Bring Your Own Cloud" at bounding box center [355, 434] width 151 height 29
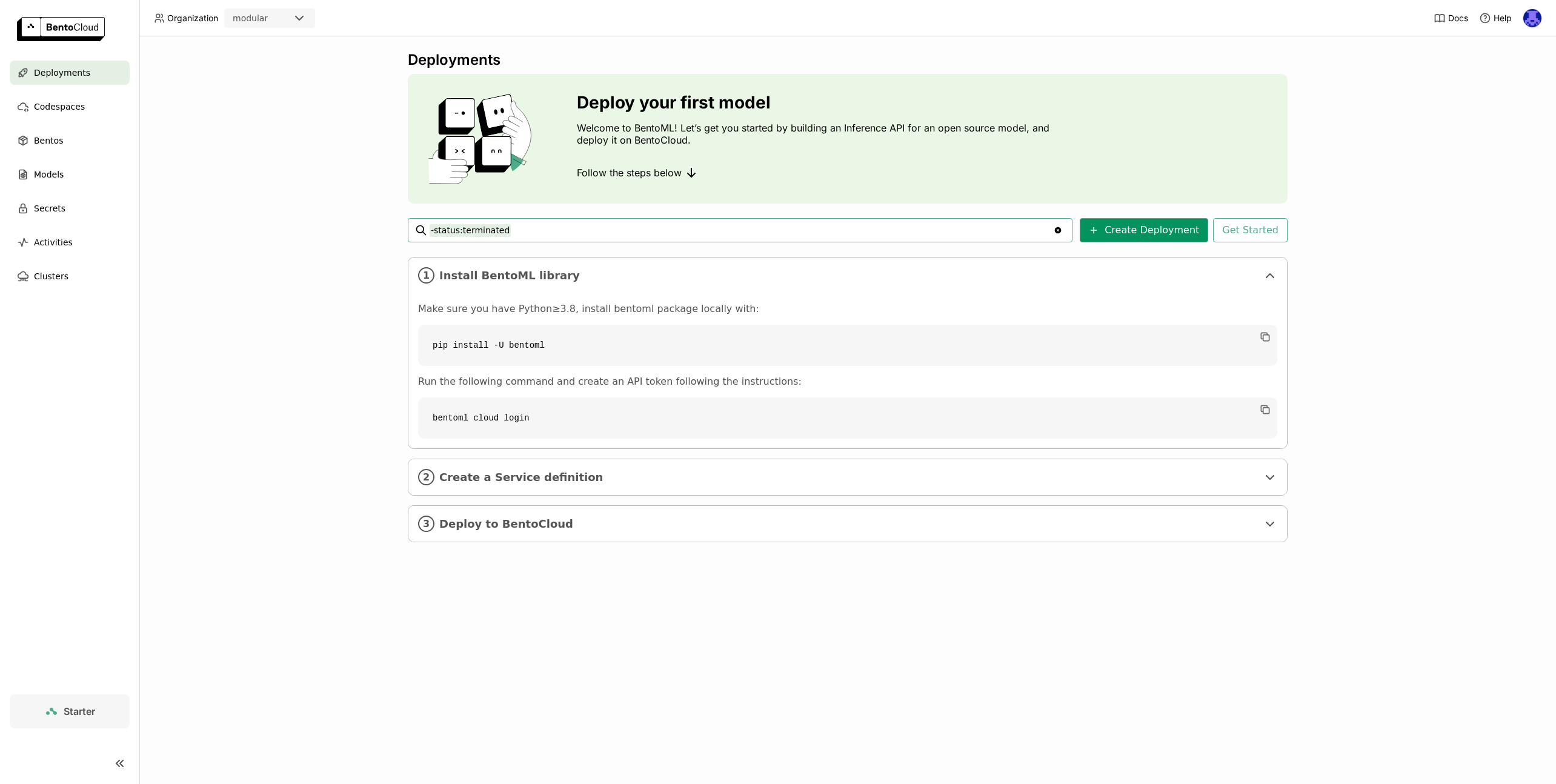
click at [1134, 225] on button "Create Deployment" at bounding box center [1144, 230] width 128 height 25
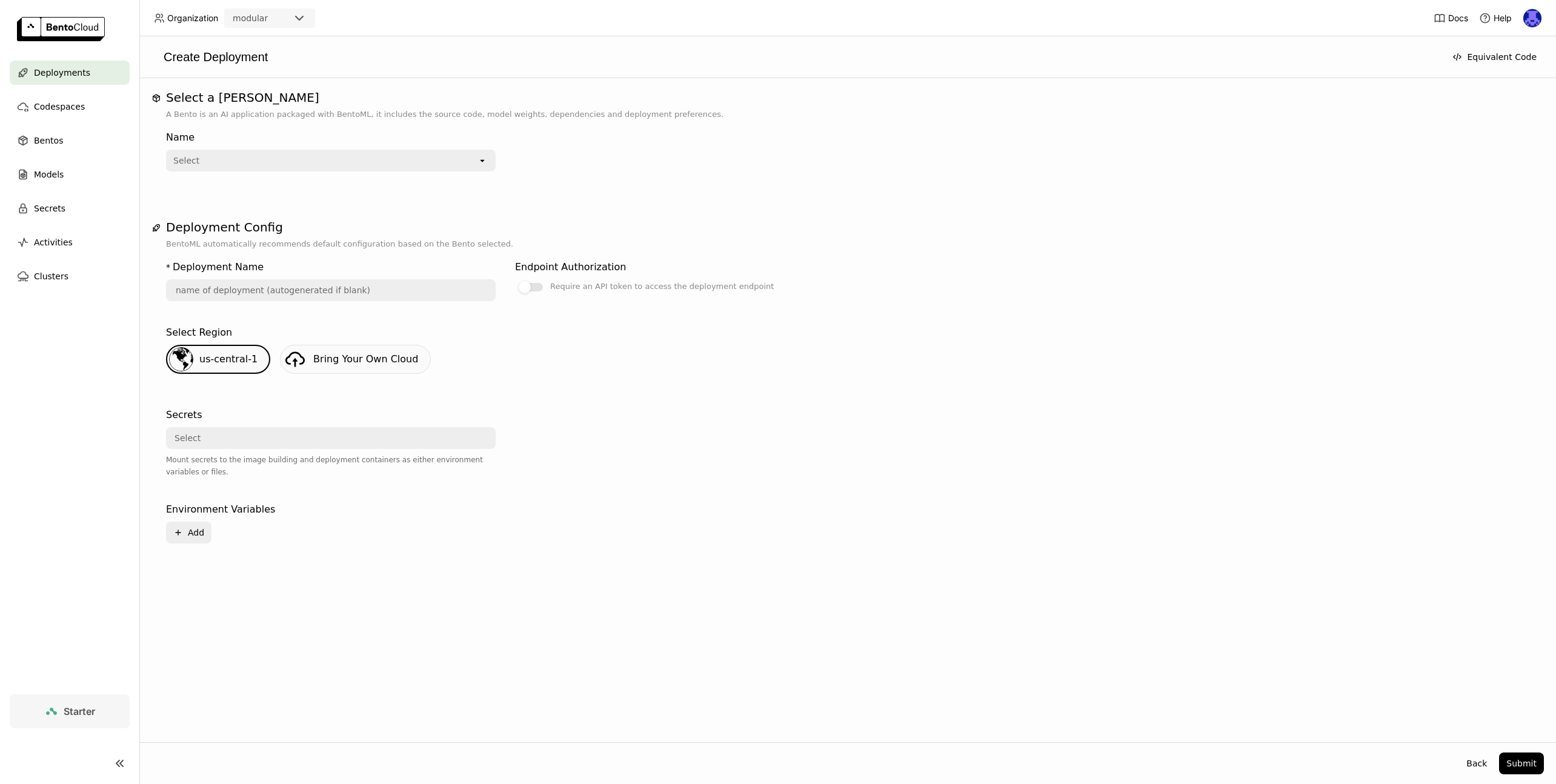
click at [376, 159] on div "Select" at bounding box center [322, 161] width 310 height 20
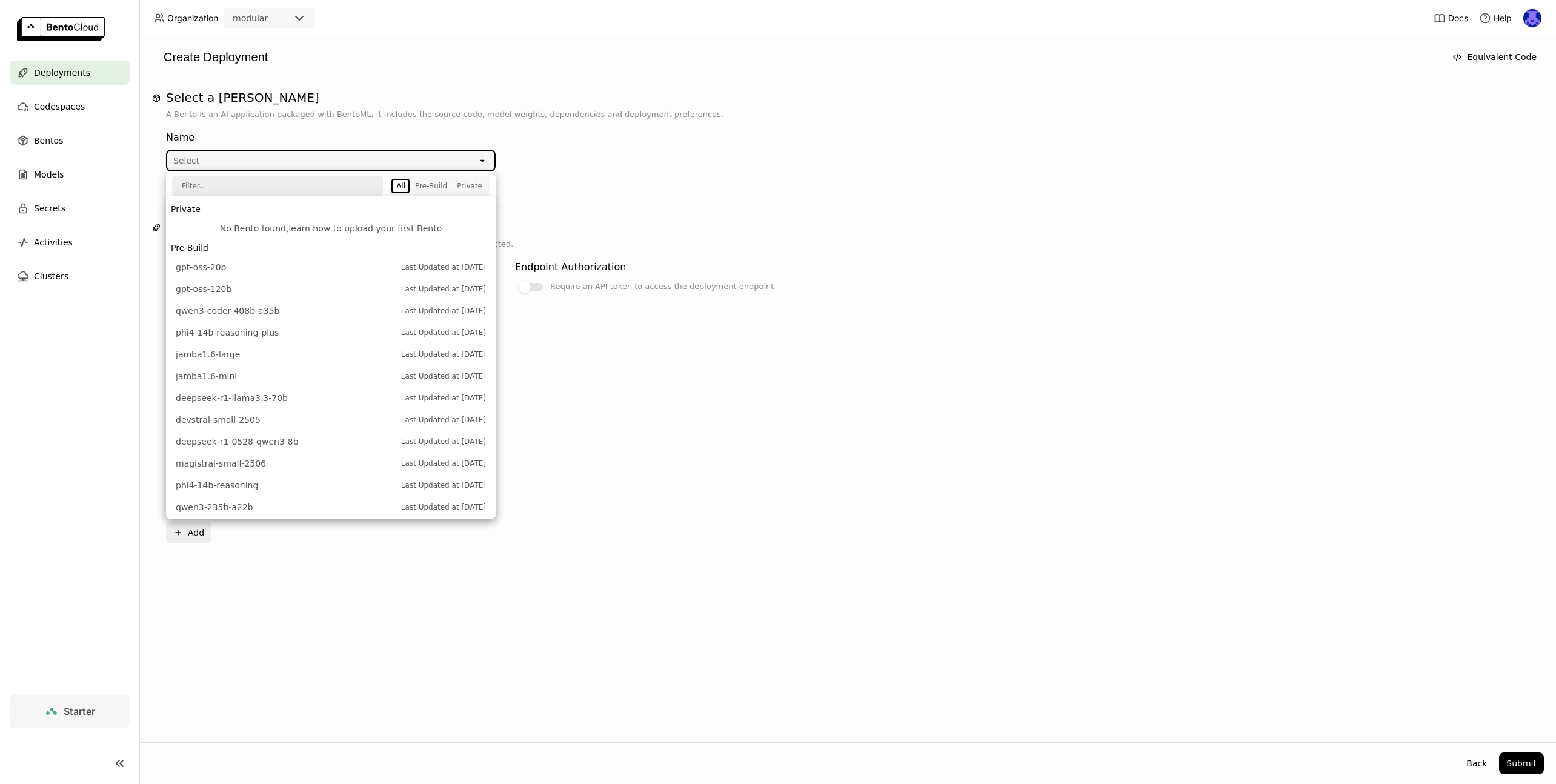
click at [997, 212] on div "Select a Bento A Bento is an AI application packaged with BentoML, it includes …" at bounding box center [847, 331] width 1392 height 482
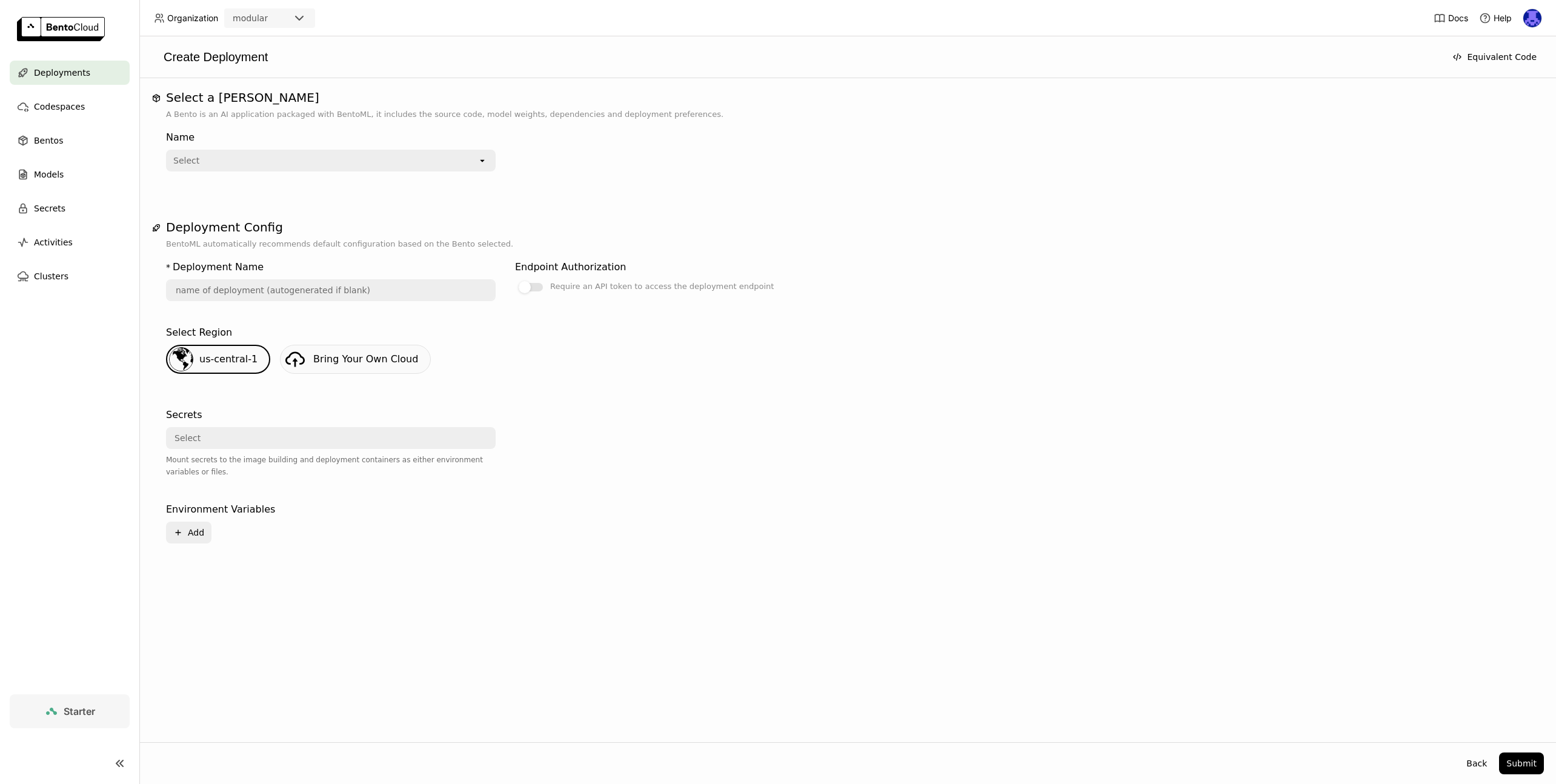
click at [419, 155] on div "Select" at bounding box center [322, 161] width 310 height 20
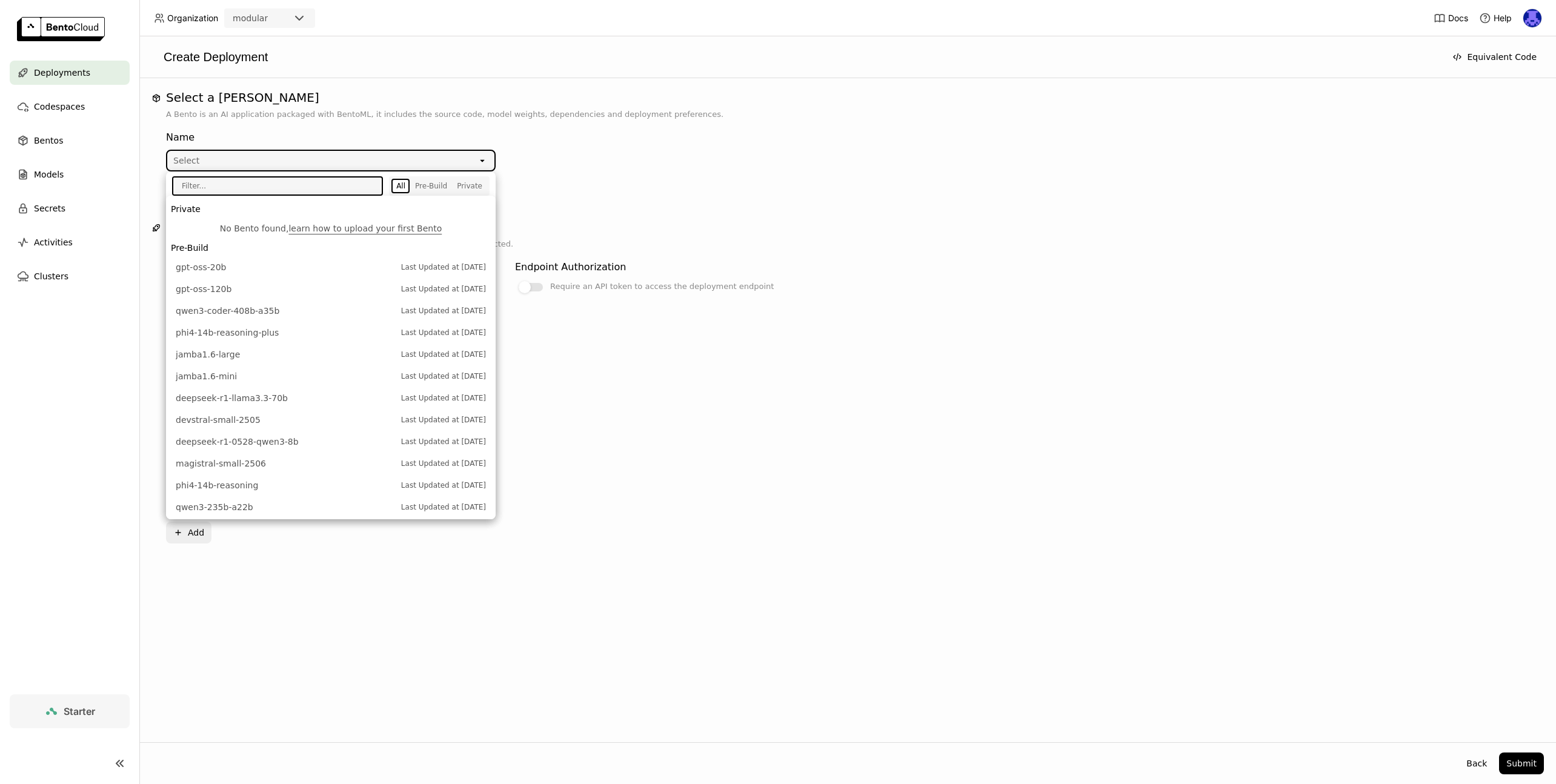
click at [287, 182] on input "text" at bounding box center [273, 186] width 200 height 17
click at [273, 189] on input "text" at bounding box center [273, 186] width 200 height 17
type input "phi"
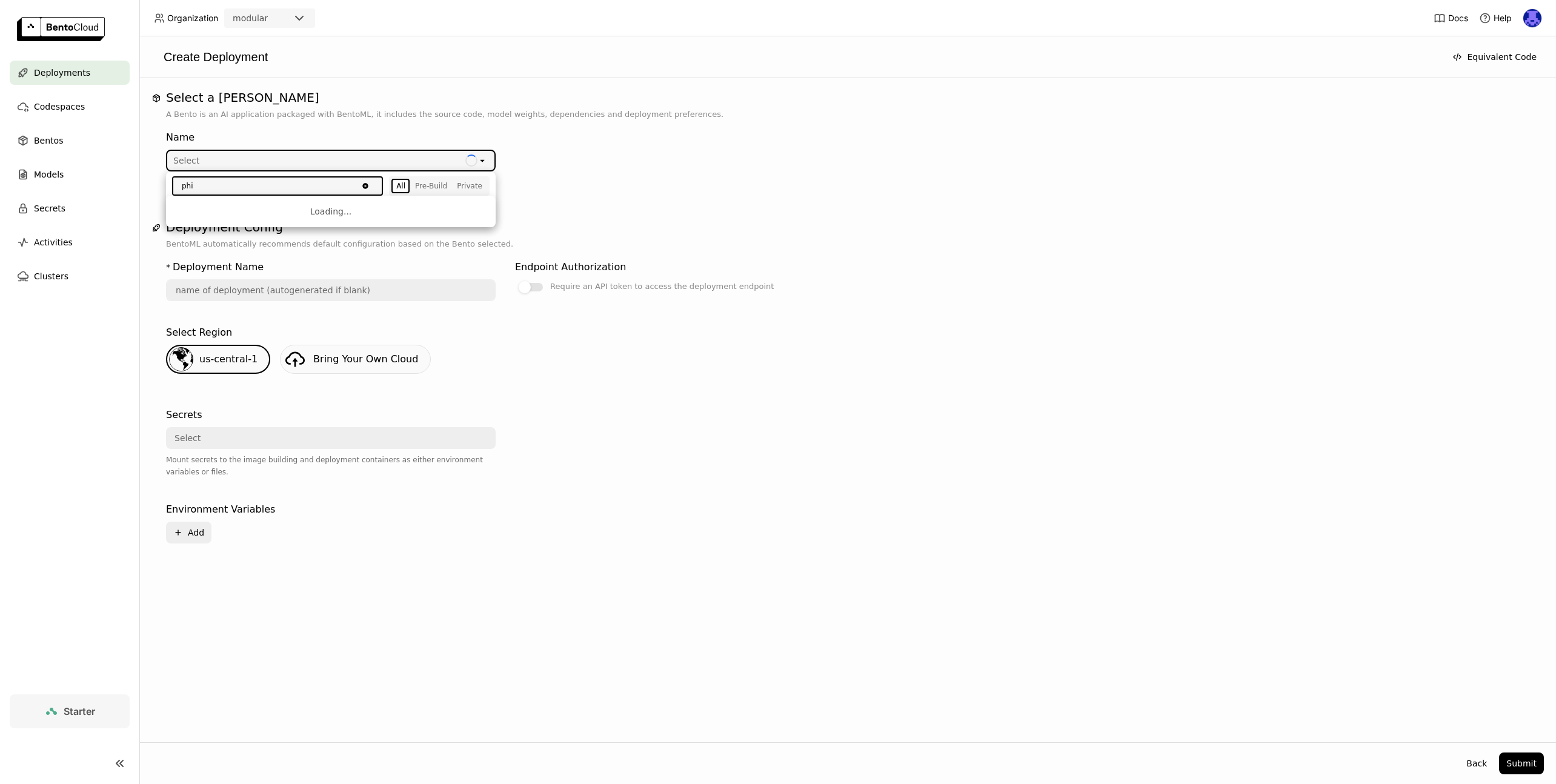
scroll to position [0, 0]
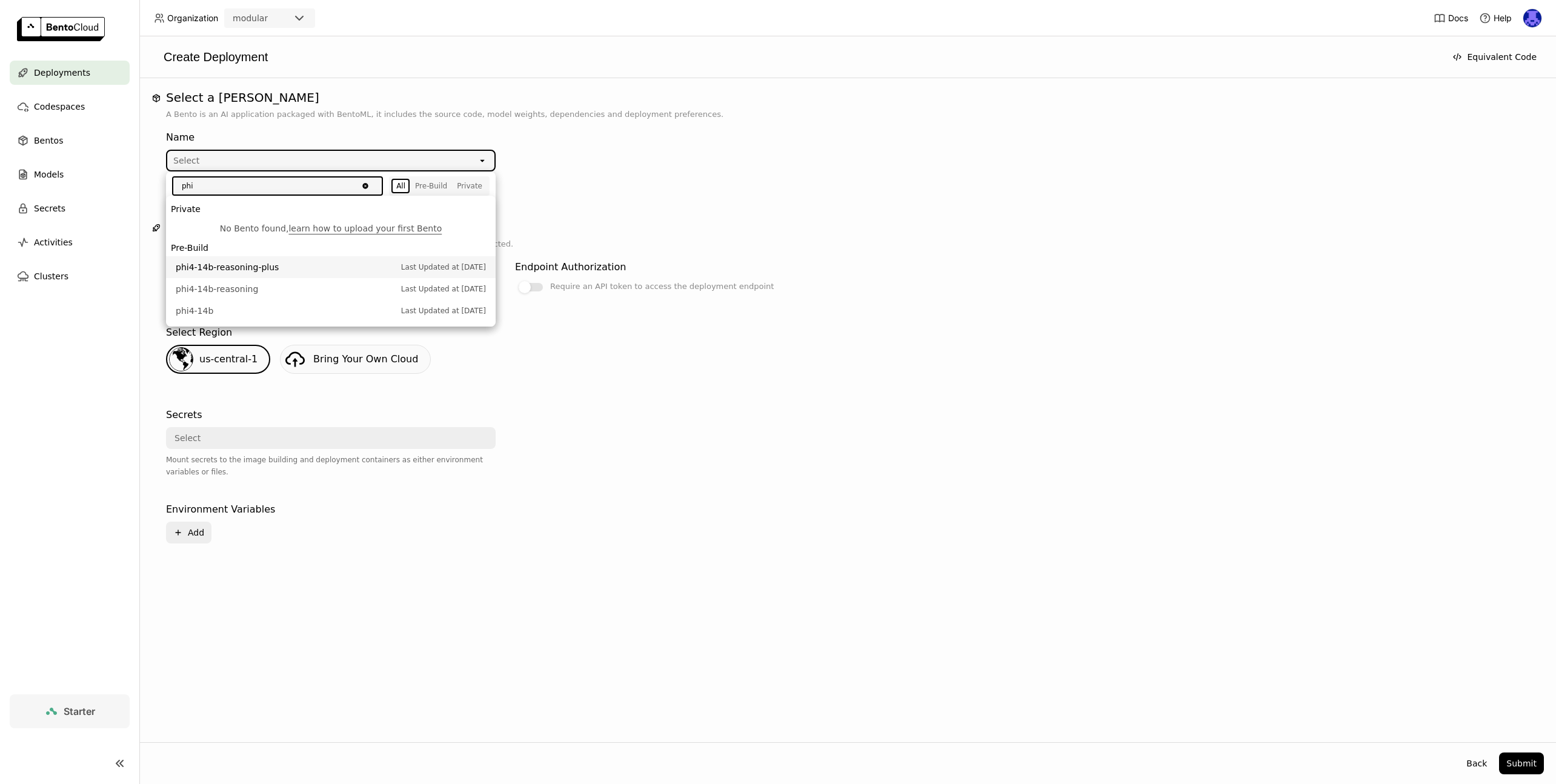
drag, startPoint x: 227, startPoint y: 181, endPoint x: 145, endPoint y: 181, distance: 82.0
click at [145, 181] on div "Organization modular Docs Help Deployments Codespaces Bentos Models Secrets Act…" at bounding box center [778, 392] width 1556 height 784
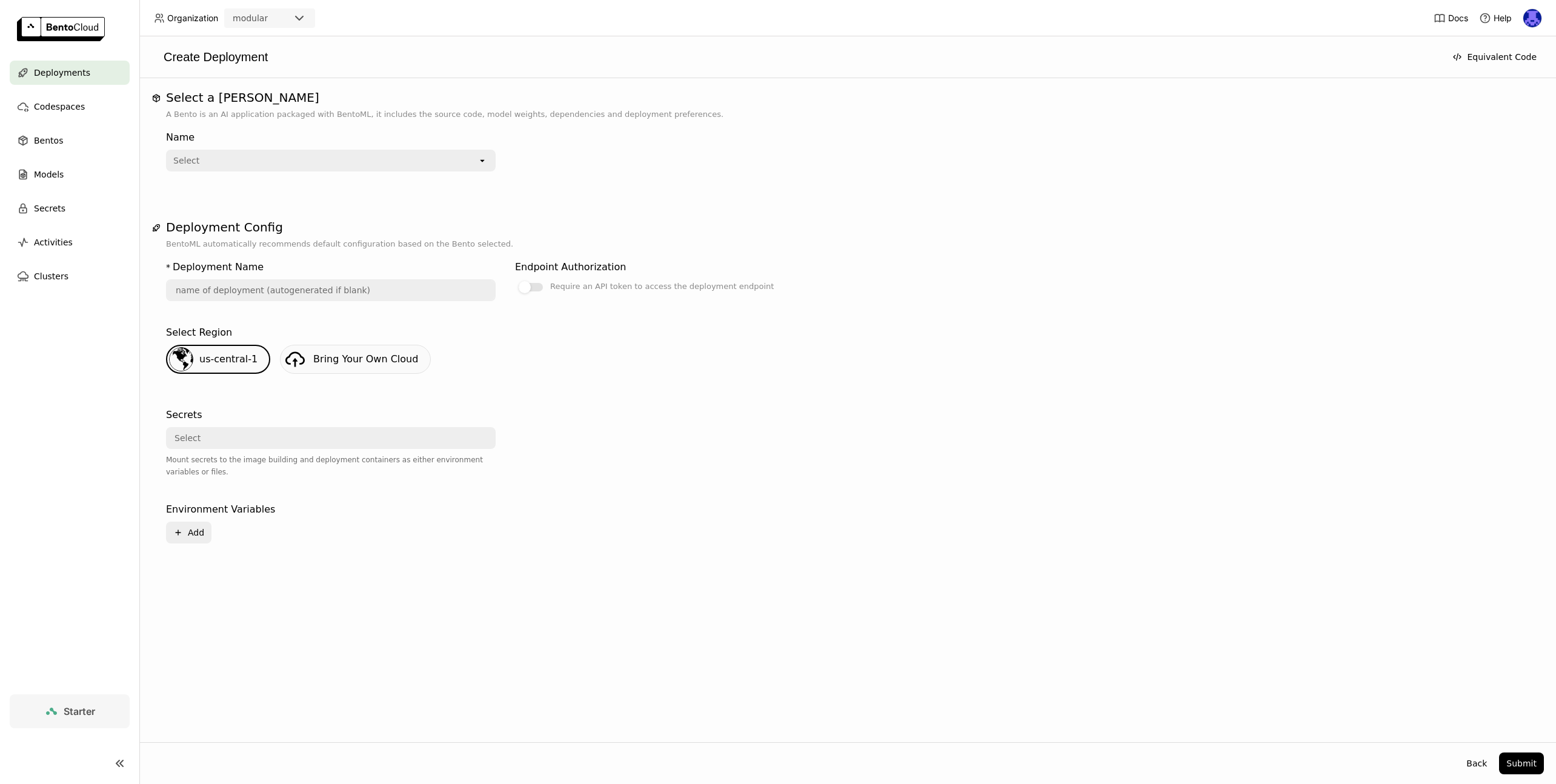
click at [248, 165] on div "Select" at bounding box center [322, 161] width 310 height 20
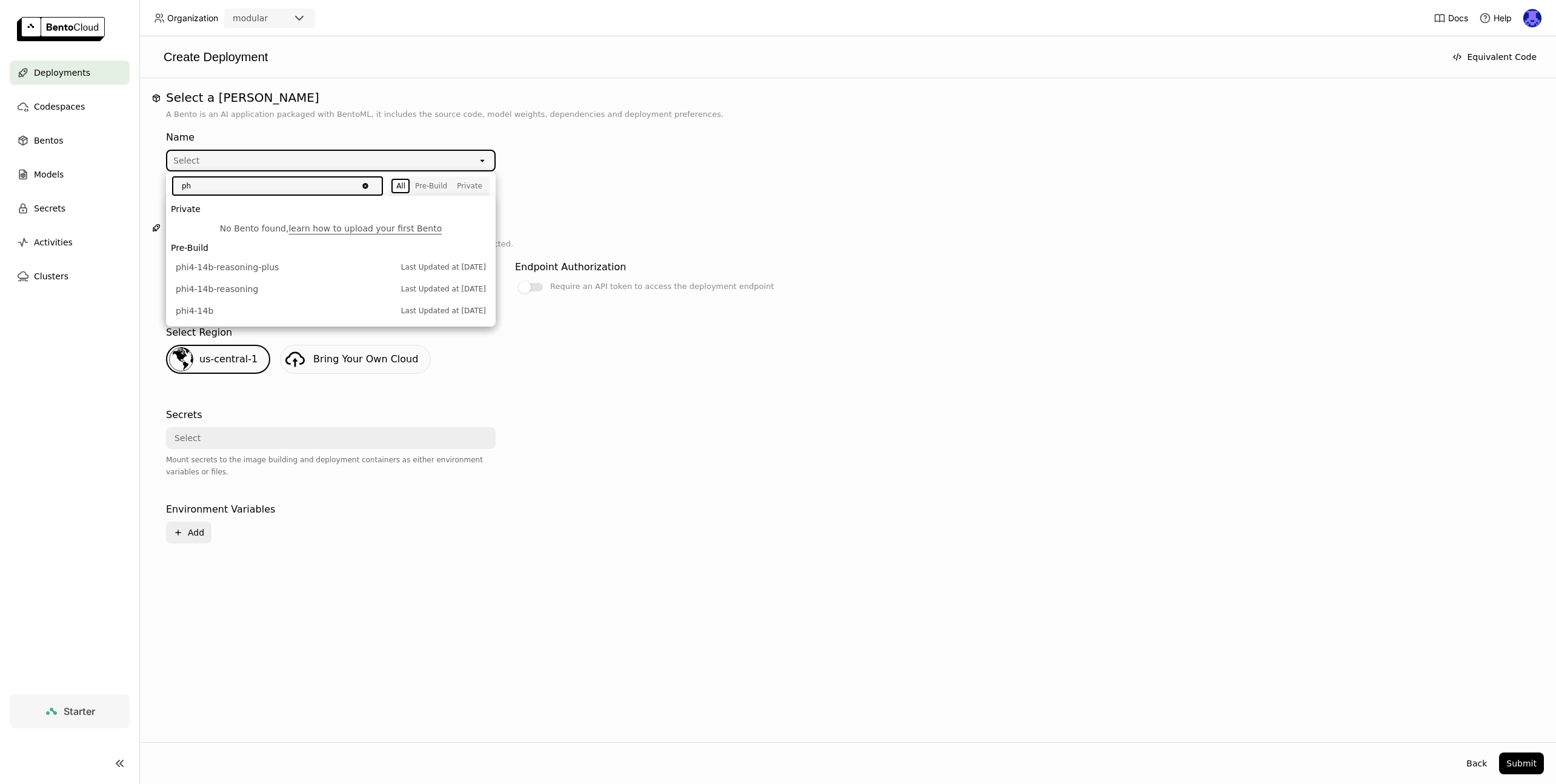
type input "p"
type input "3b"
click at [286, 266] on span "llama3.2-3b-instruct" at bounding box center [286, 267] width 219 height 12
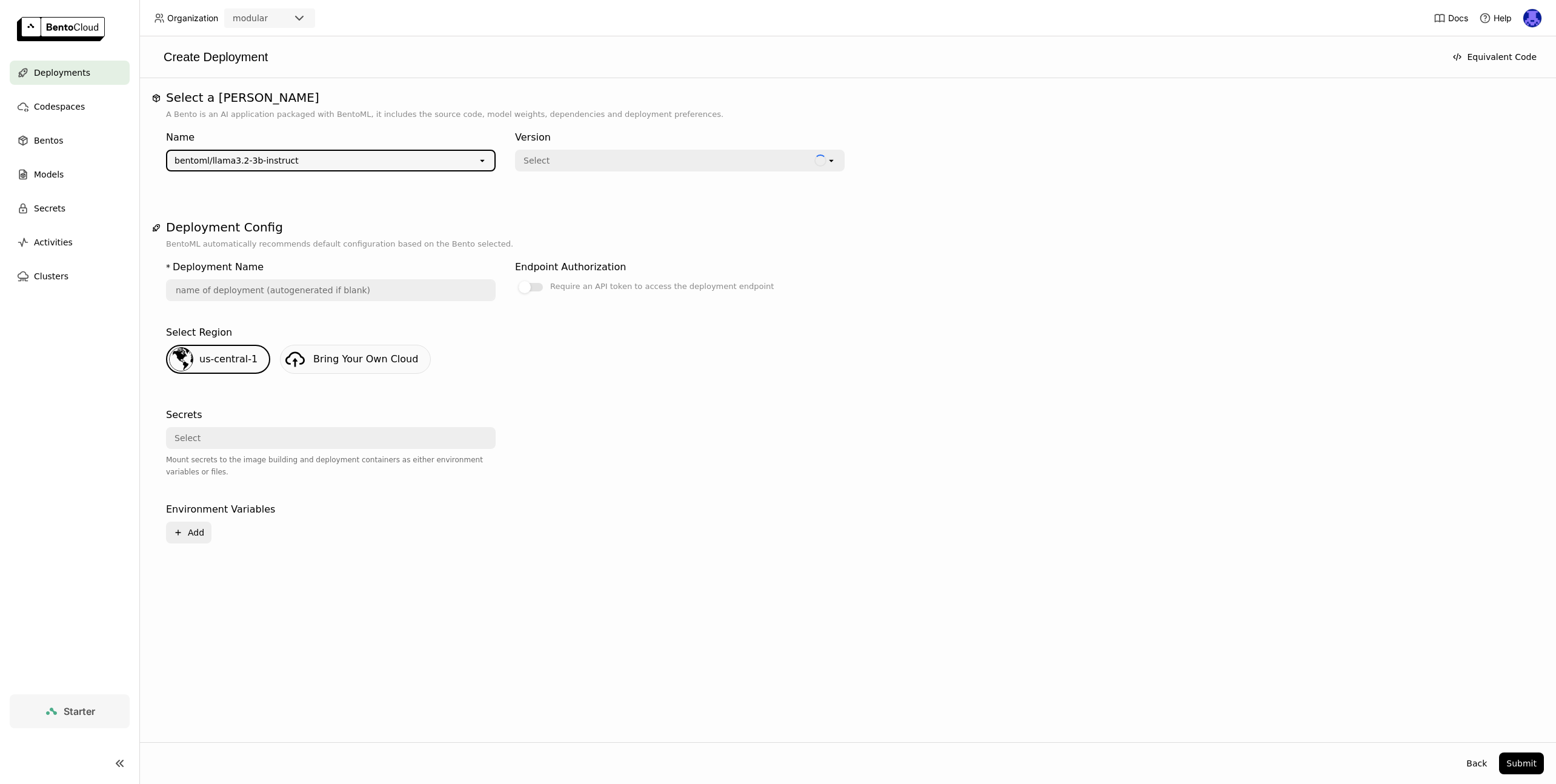
type input "llama-3-2-3-b-instruct-cum1"
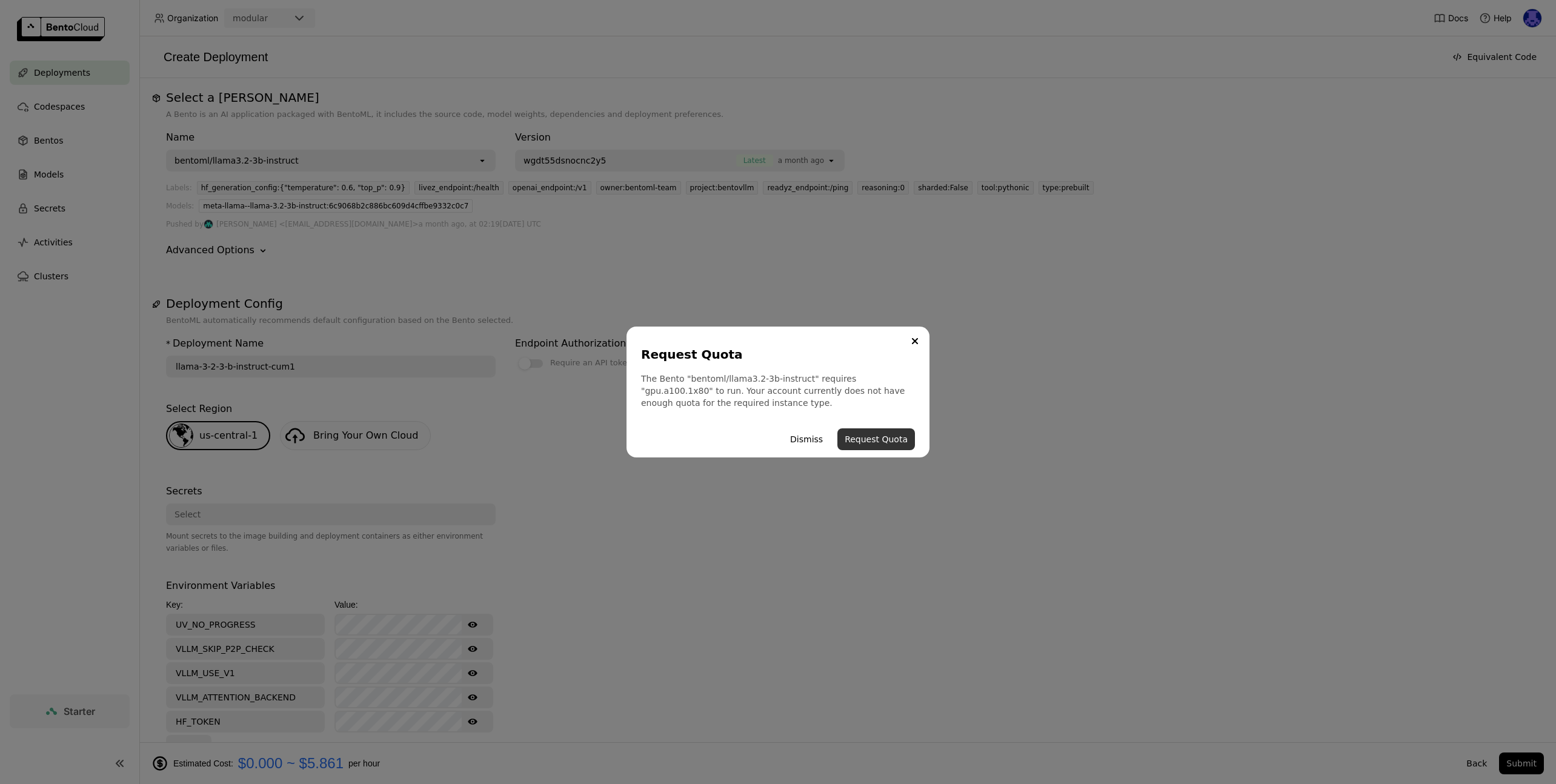
click at [881, 437] on button "Request Quota" at bounding box center [875, 439] width 77 height 22
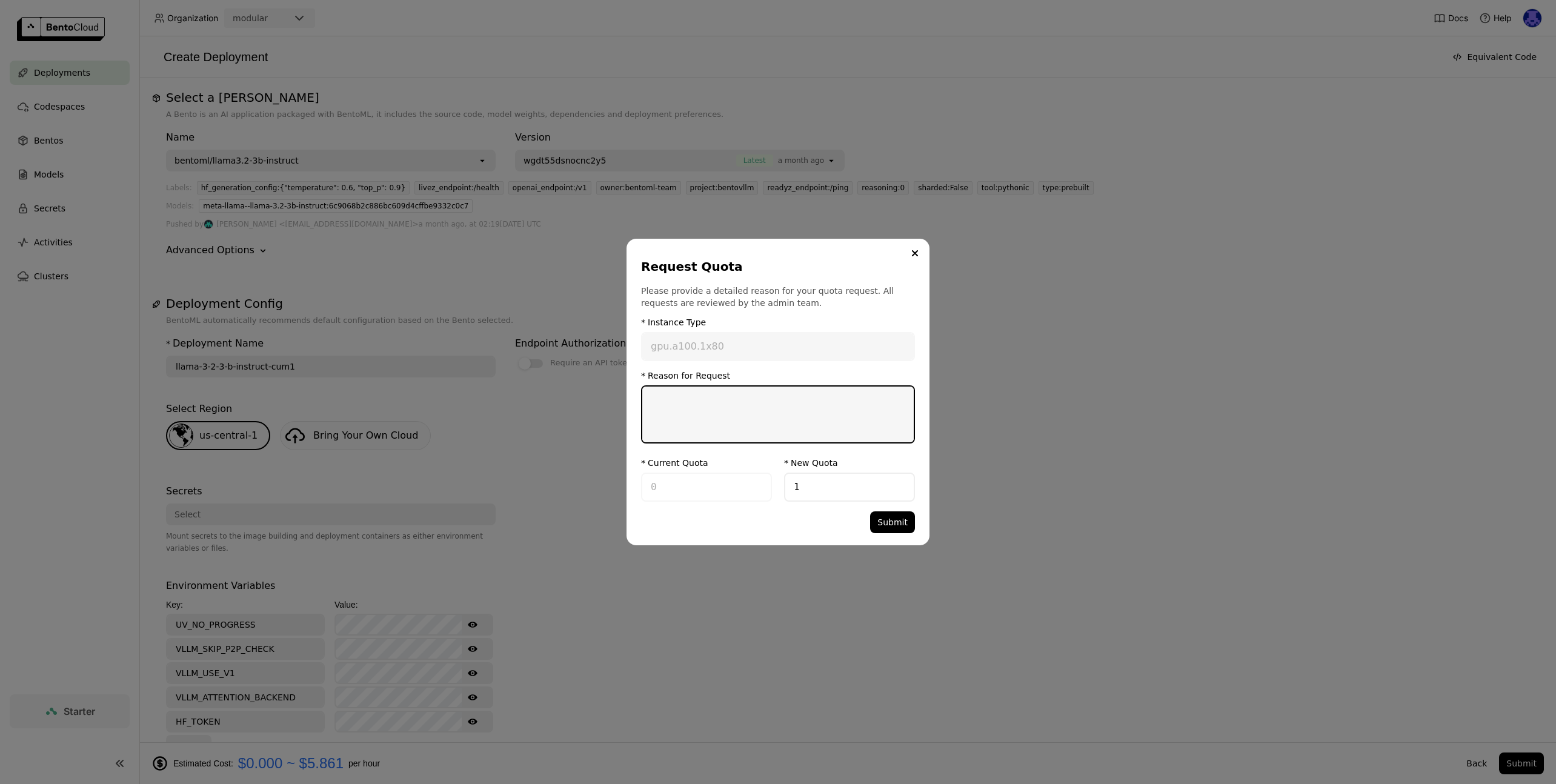
click at [841, 418] on textarea "dialog" at bounding box center [778, 414] width 272 height 55
type textarea "Testing out the platform."
click at [906, 517] on button "Submit" at bounding box center [892, 522] width 44 height 22
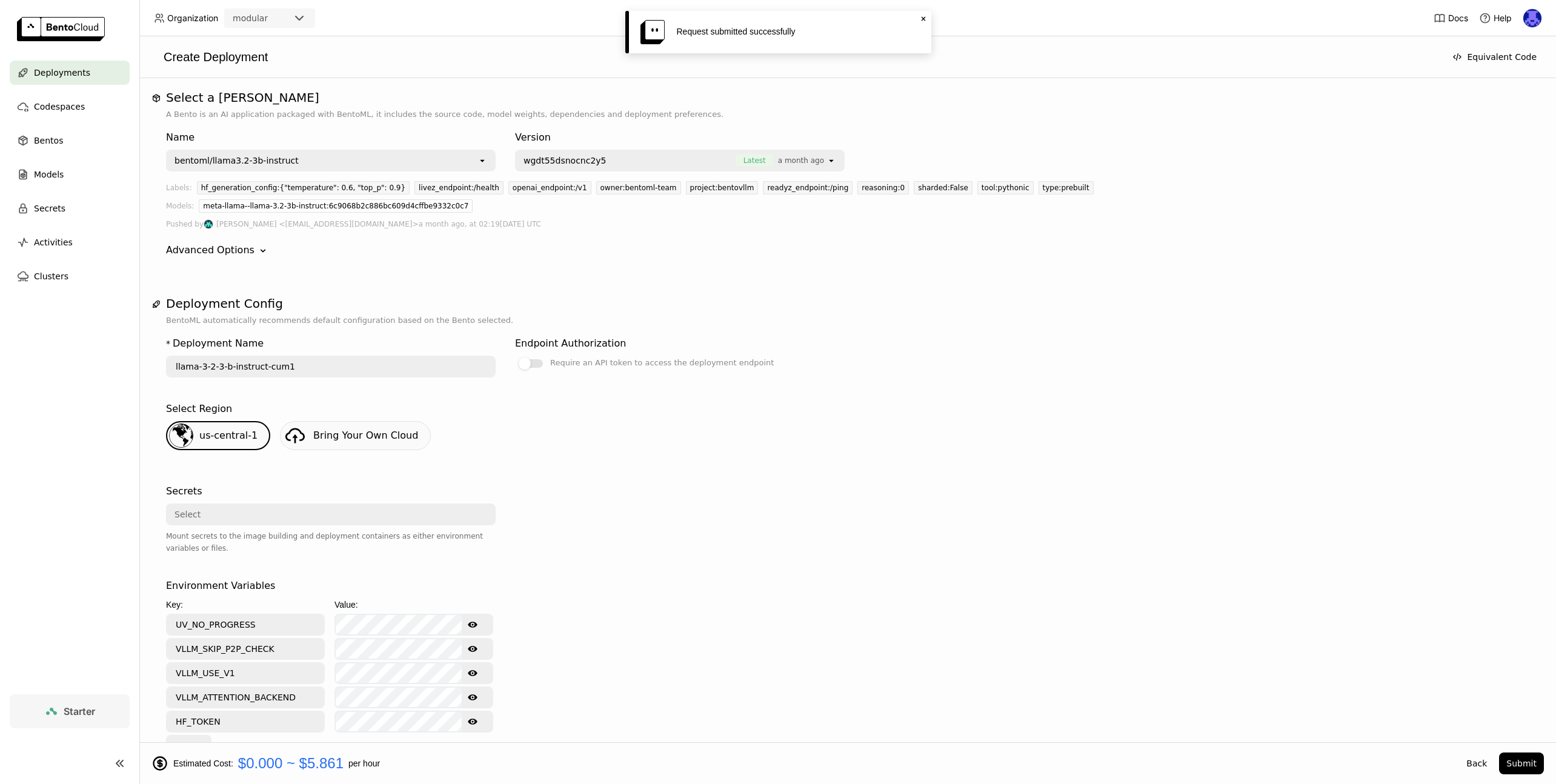
click at [296, 158] on div "bentoml/llama3.2-3b-instruct" at bounding box center [322, 161] width 310 height 20
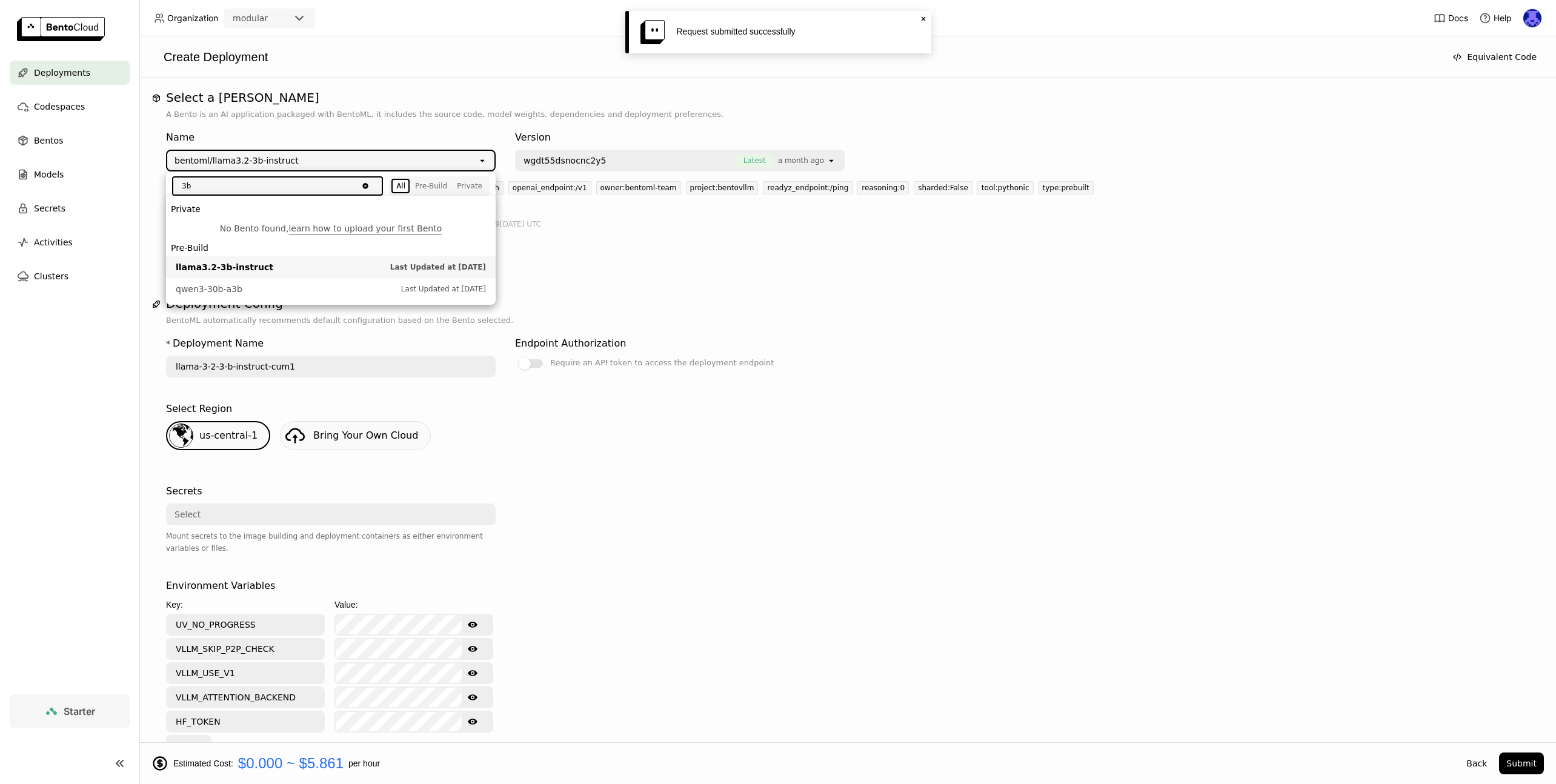
drag, startPoint x: 274, startPoint y: 189, endPoint x: 146, endPoint y: 173, distance: 129.0
click at [146, 173] on div "Organization modular Docs Help Deployments Codespaces Bentos Models Secrets Act…" at bounding box center [778, 392] width 1556 height 784
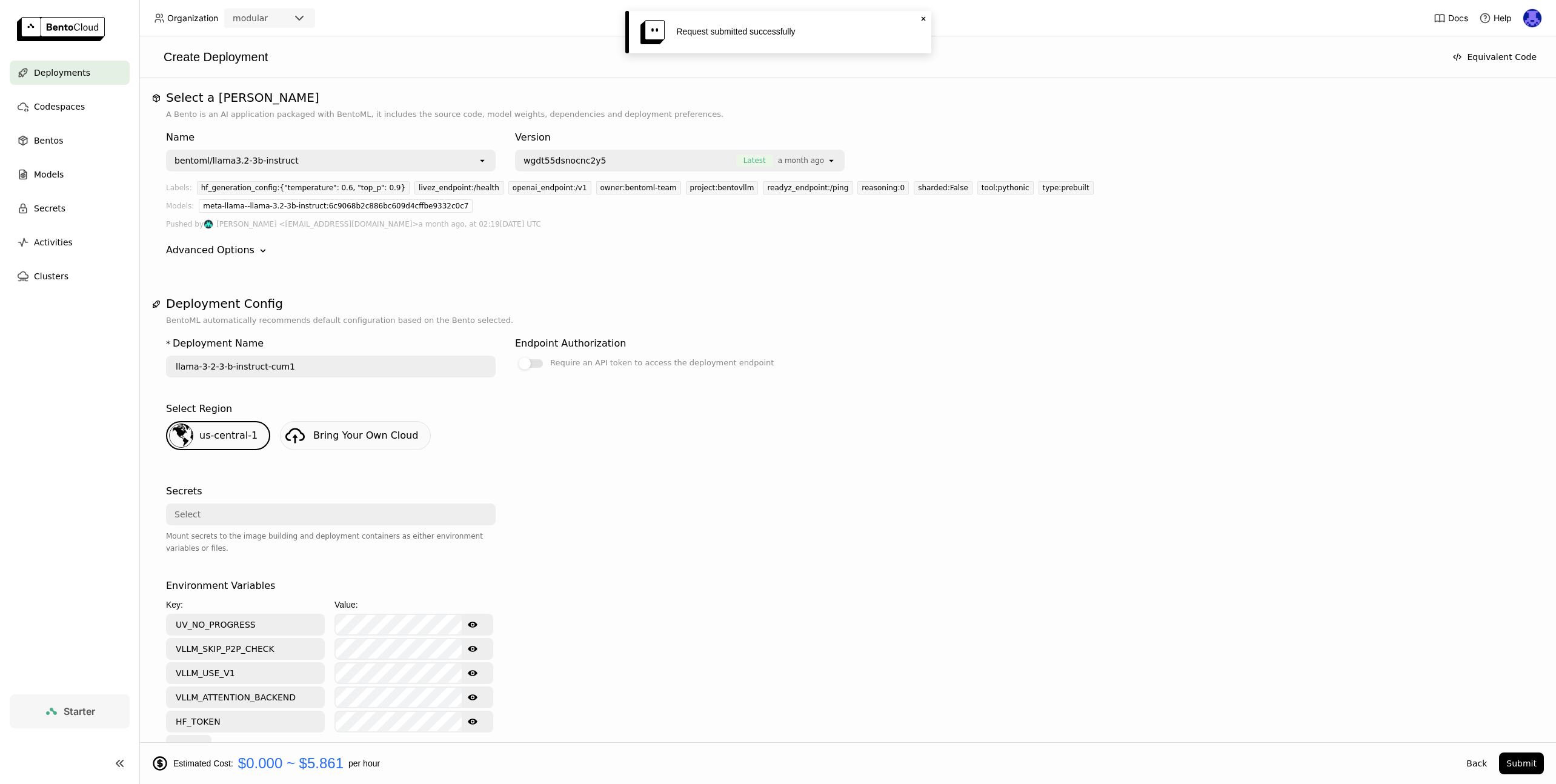
click at [327, 170] on div "bentoml/llama3.2-3b-instruct" at bounding box center [322, 161] width 310 height 20
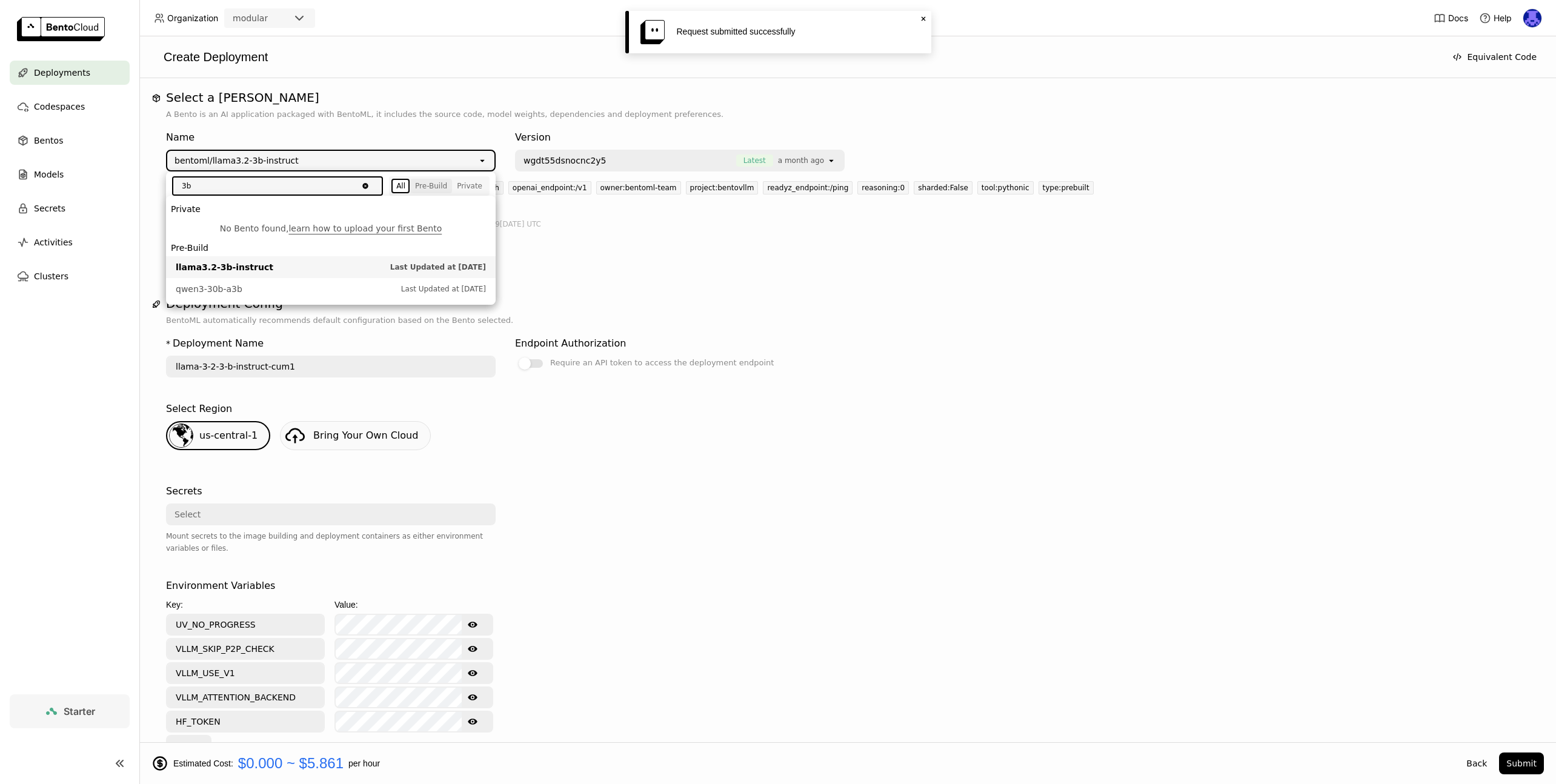
click at [431, 184] on div "Pre-Build" at bounding box center [431, 186] width 33 height 10
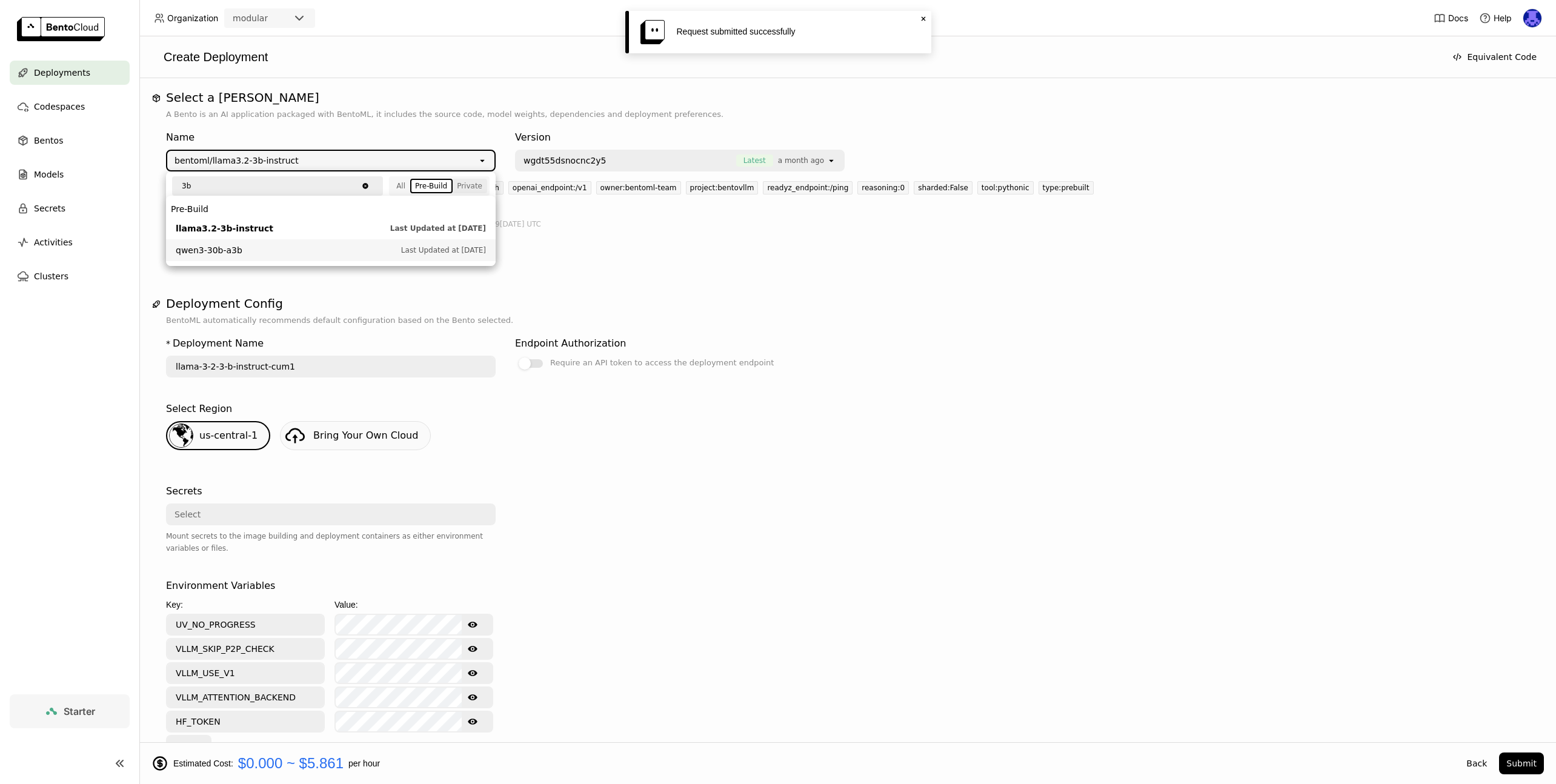
click at [480, 187] on div "Private" at bounding box center [469, 186] width 26 height 10
click at [355, 230] on link "learn how to upload your first Bento" at bounding box center [365, 228] width 153 height 10
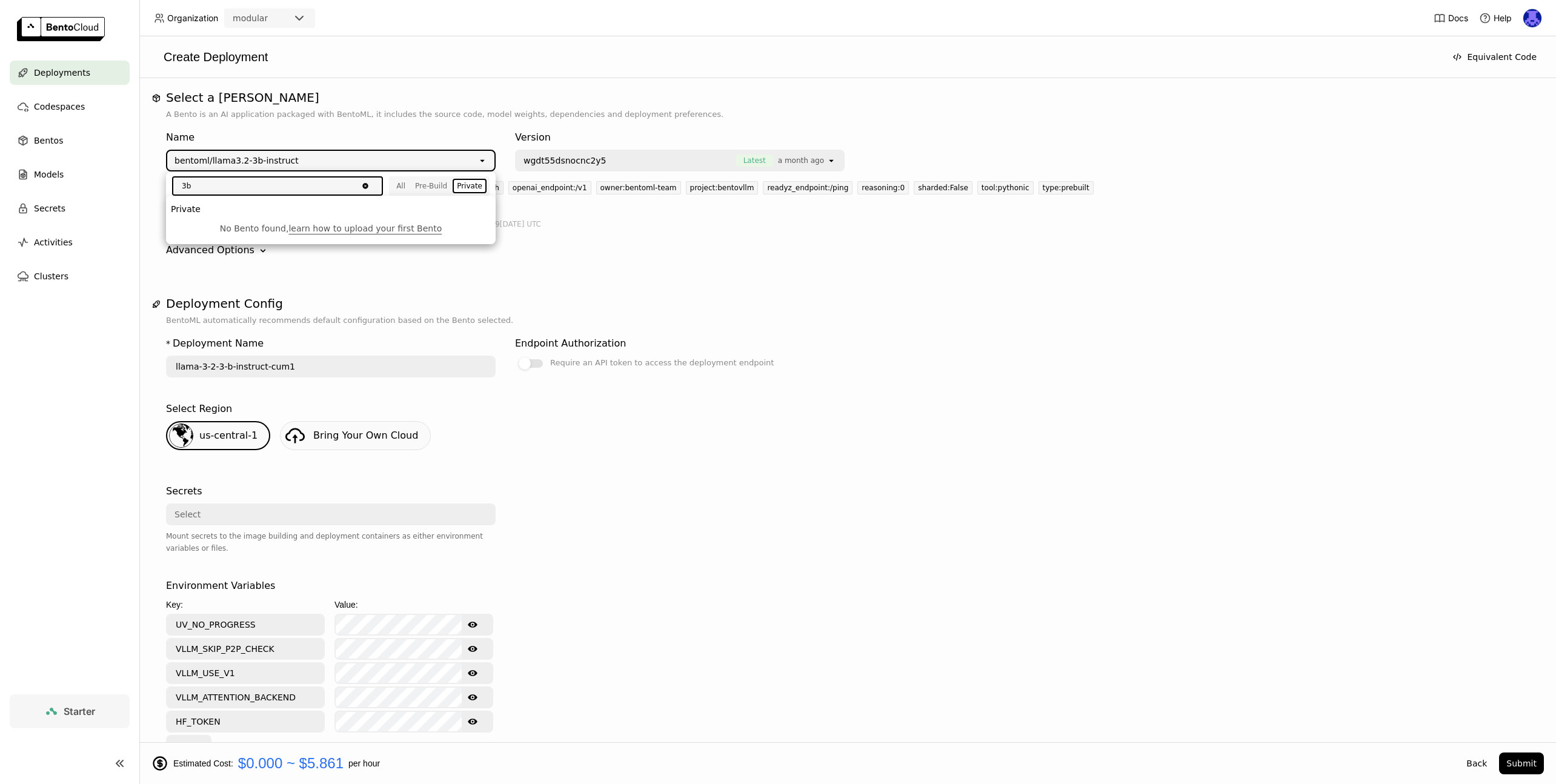
drag, startPoint x: 209, startPoint y: 186, endPoint x: 137, endPoint y: 179, distance: 72.3
click at [137, 179] on div "Organization modular Docs Help Deployments Codespaces Bentos Models Secrets Act…" at bounding box center [778, 392] width 1556 height 784
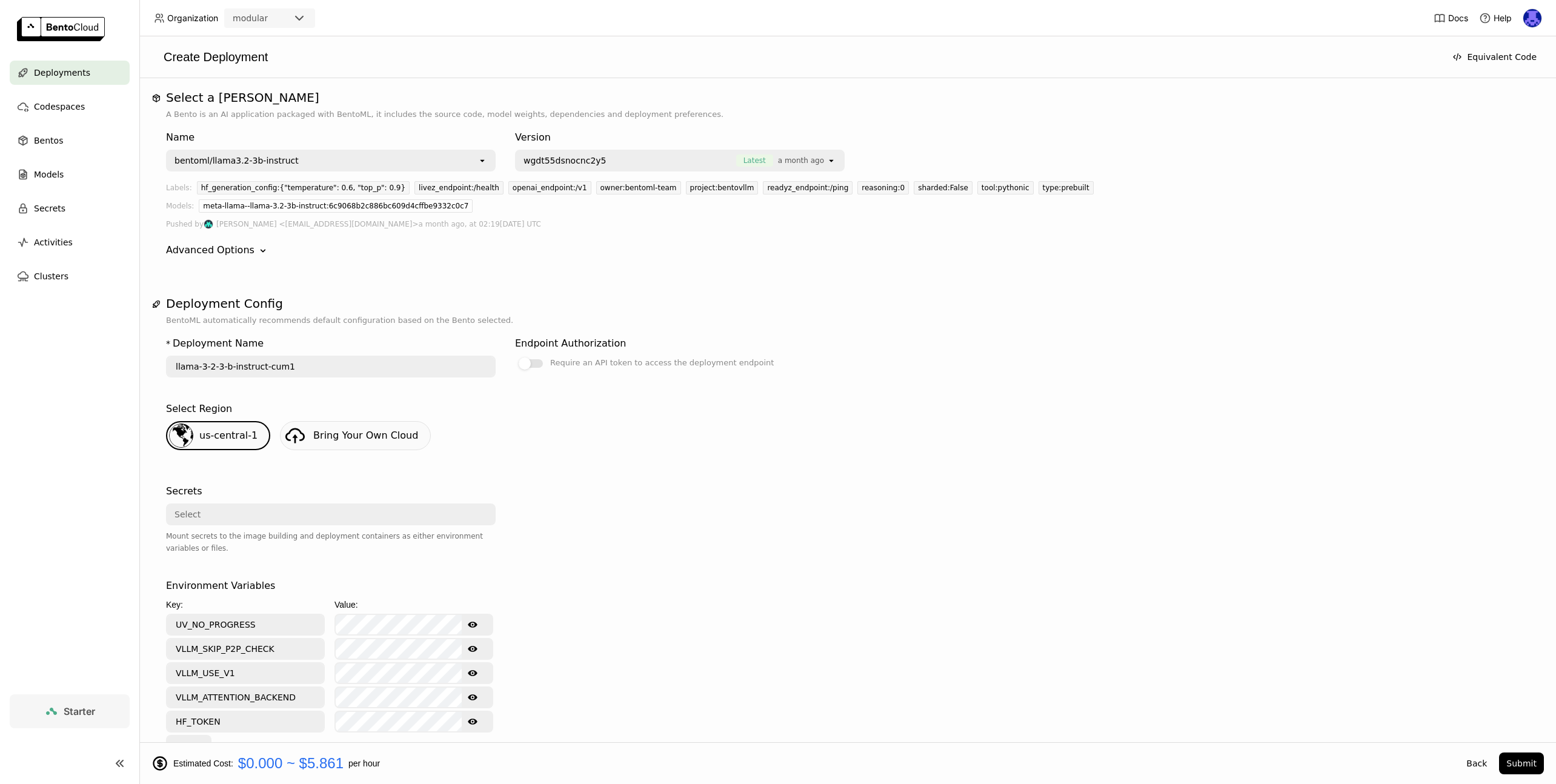
click at [413, 166] on div "bentoml/llama3.2-3b-instruct" at bounding box center [322, 161] width 310 height 20
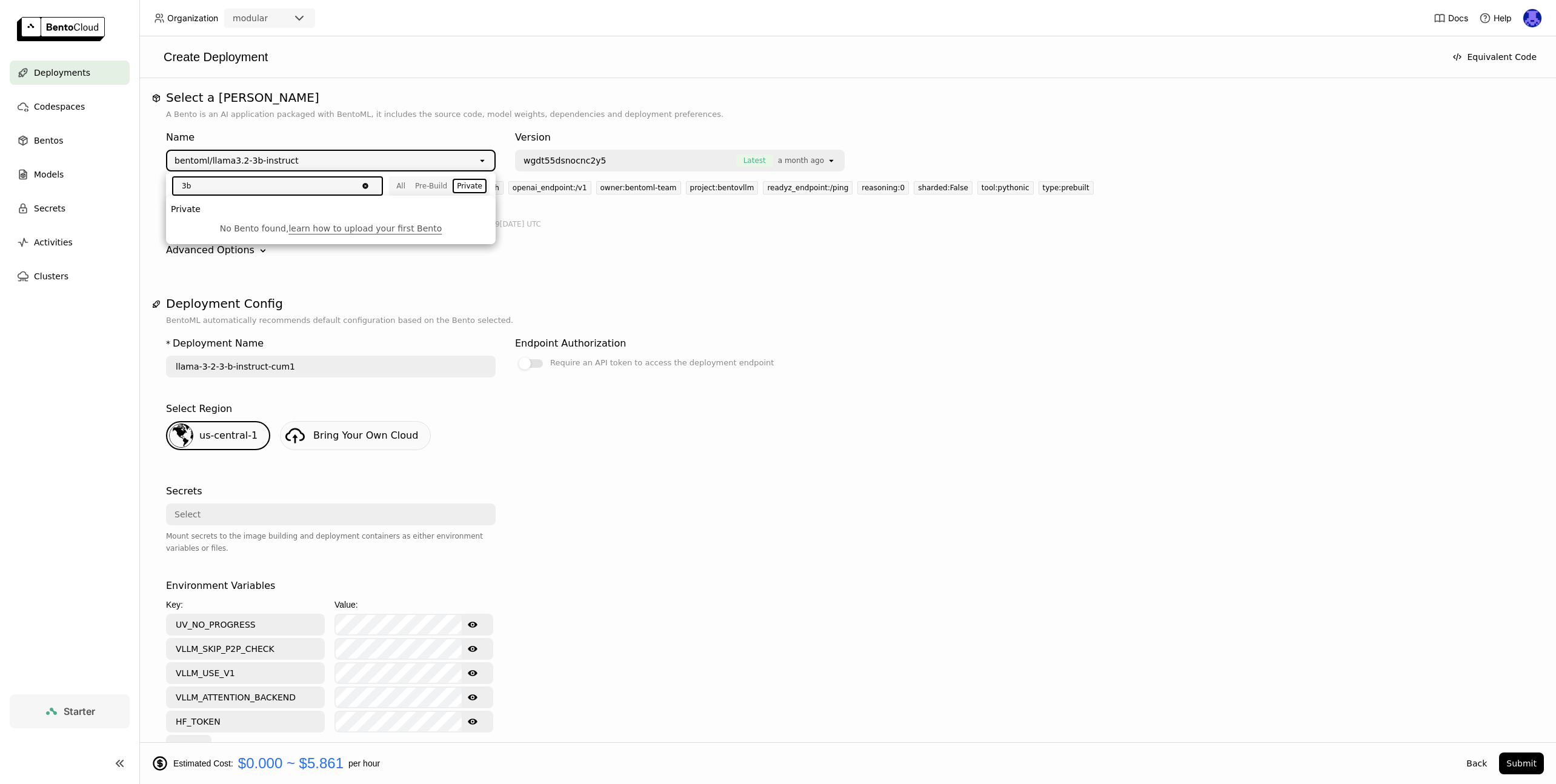
click at [365, 189] on icon "Clear value" at bounding box center [365, 186] width 9 height 9
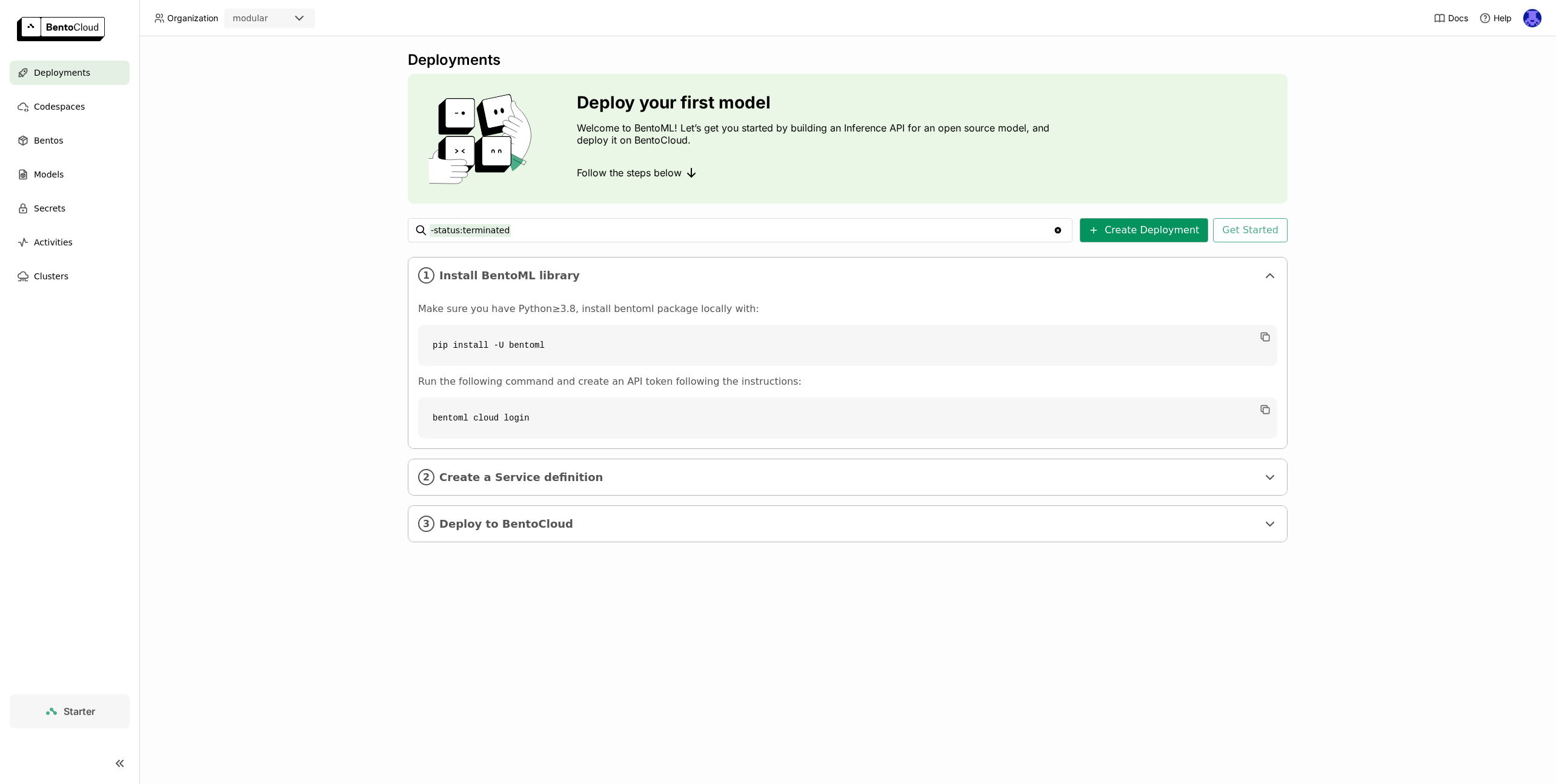
click at [1097, 230] on icon at bounding box center [1094, 230] width 6 height 0
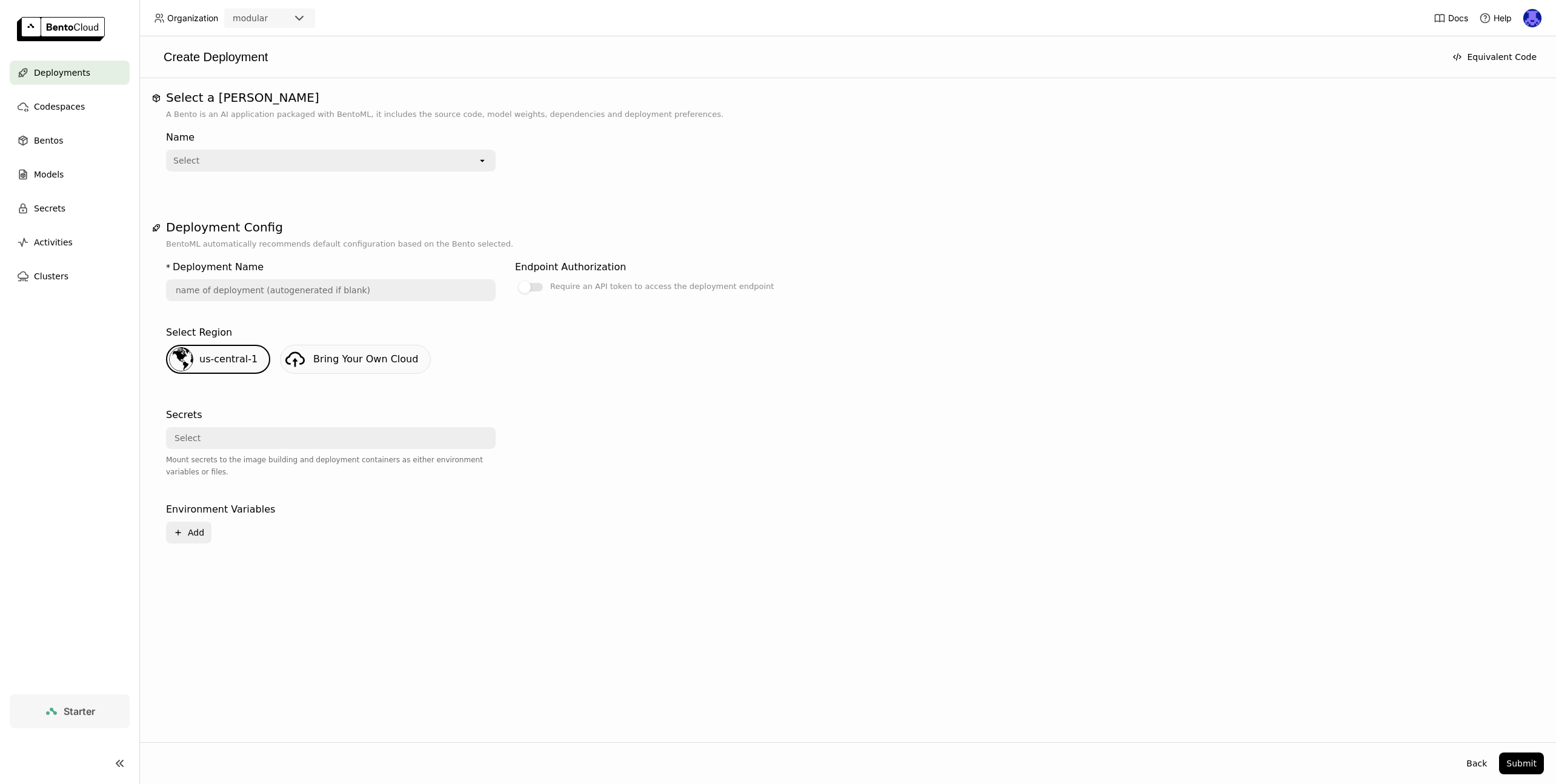
click at [103, 710] on link "Starter" at bounding box center [69, 711] width 120 height 34
